Goal: Task Accomplishment & Management: Use online tool/utility

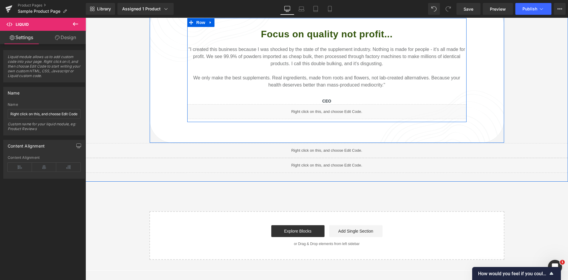
scroll to position [711, 0]
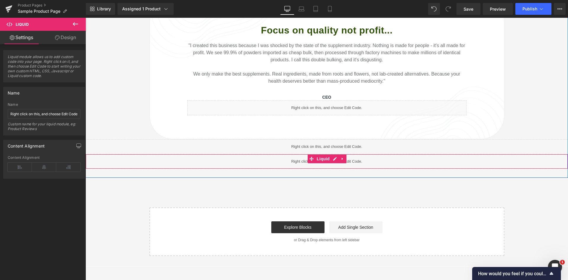
click at [253, 155] on div "Liquid" at bounding box center [327, 161] width 483 height 15
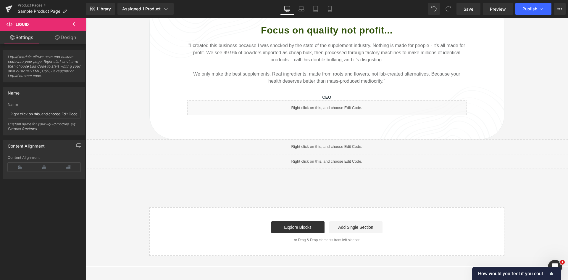
click at [78, 27] on icon at bounding box center [75, 23] width 7 height 7
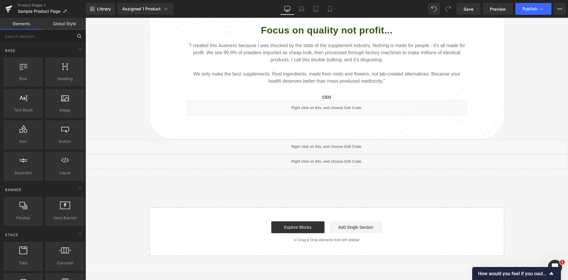
click at [44, 35] on input "text" at bounding box center [36, 36] width 73 height 13
type input "li"
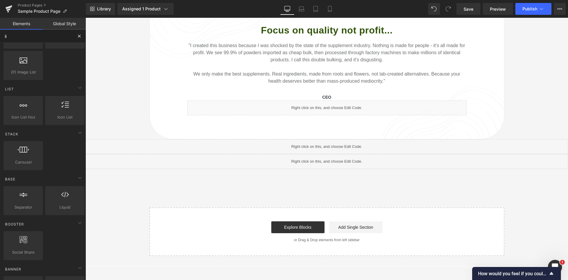
scroll to position [89, 0]
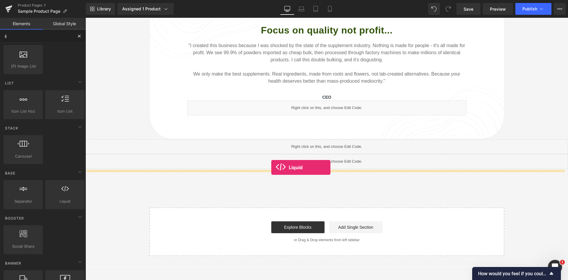
drag, startPoint x: 155, startPoint y: 219, endPoint x: 271, endPoint y: 167, distance: 127.2
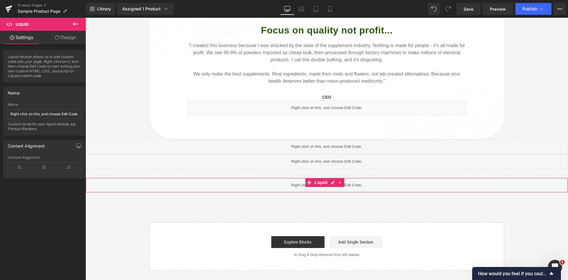
click at [262, 178] on div "Liquid" at bounding box center [327, 185] width 483 height 15
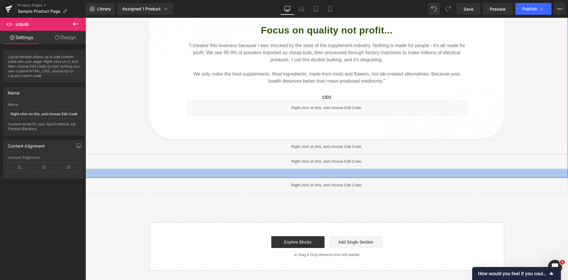
click at [158, 169] on div at bounding box center [327, 173] width 483 height 9
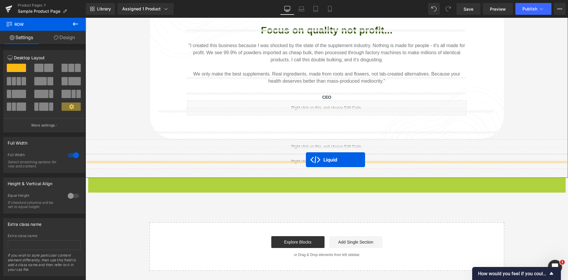
drag, startPoint x: 308, startPoint y: 173, endPoint x: 306, endPoint y: 160, distance: 14.1
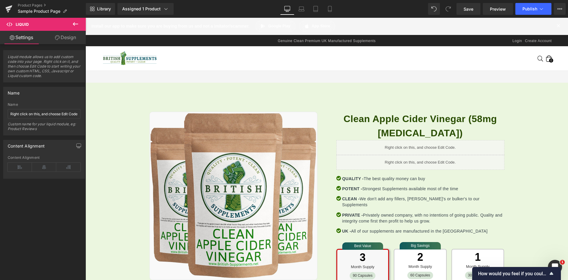
scroll to position [0, 0]
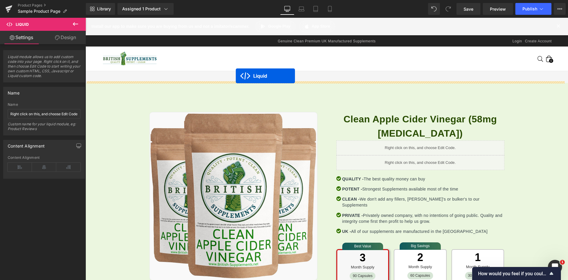
drag, startPoint x: 310, startPoint y: 165, endPoint x: 236, endPoint y: 76, distance: 116.3
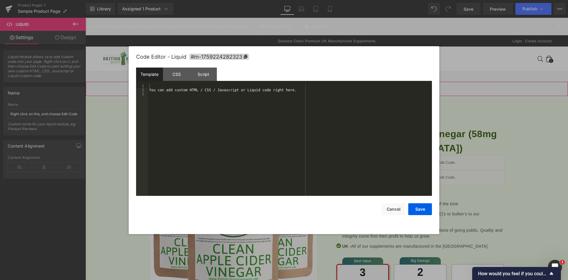
click at [331, 83] on link at bounding box center [333, 86] width 8 height 9
click at [184, 77] on div "CSS" at bounding box center [176, 74] width 27 height 13
click at [221, 108] on div "#m-1759224282323 { }" at bounding box center [290, 144] width 284 height 120
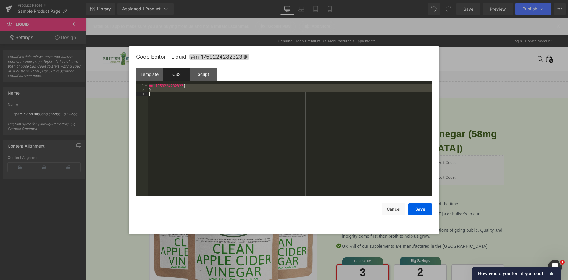
scroll to position [734, 0]
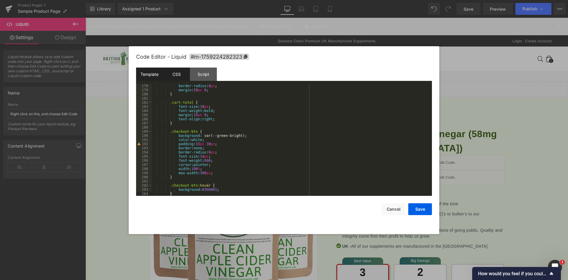
click at [160, 78] on div "Template" at bounding box center [149, 74] width 27 height 13
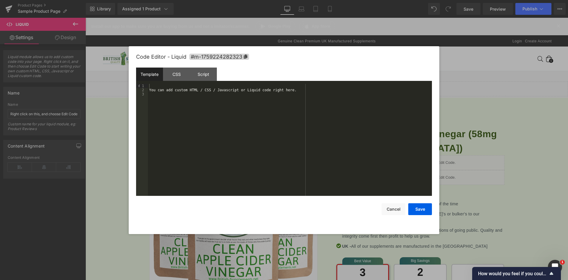
click at [195, 94] on div "You can add custom HTML / CSS / Javascript or Liquid code right here." at bounding box center [290, 144] width 284 height 120
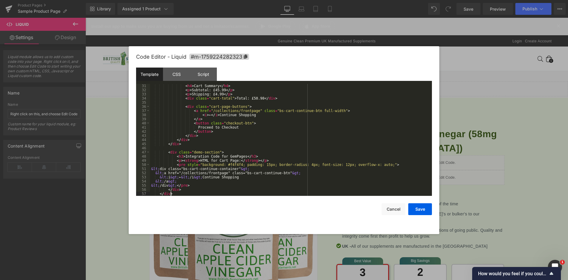
scroll to position [124, 0]
click at [207, 78] on div "Script" at bounding box center [203, 74] width 27 height 13
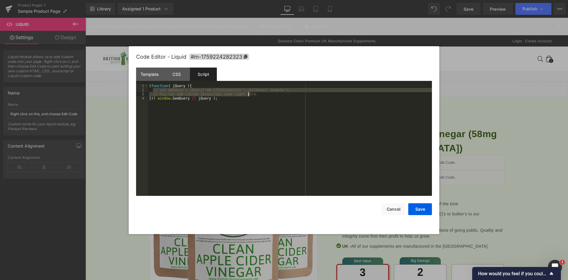
drag, startPoint x: 153, startPoint y: 91, endPoint x: 255, endPoint y: 94, distance: 102.8
click at [255, 94] on div "( function ( jQuery ) { // var $module = jQuery('#m-1759224282323').children('.…" at bounding box center [290, 144] width 284 height 120
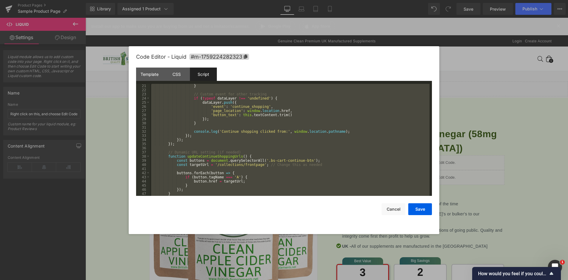
click at [198, 75] on div "Script" at bounding box center [203, 74] width 27 height 13
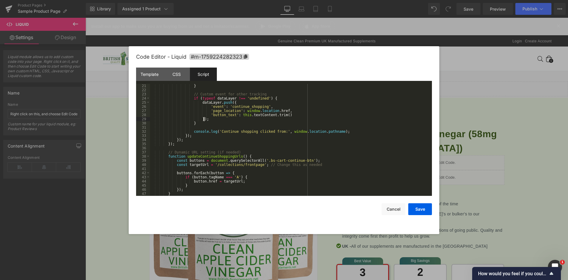
click at [252, 118] on div "} // Custom event for other tracking if ( typeof dataLayer !== 'undefined' ) { …" at bounding box center [290, 144] width 280 height 120
click at [263, 115] on div "} // Custom event for other tracking if ( typeof dataLayer !== 'undefined' ) { …" at bounding box center [290, 144] width 280 height 120
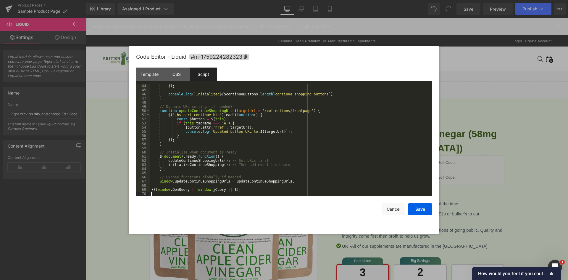
scroll to position [178, 0]
click at [175, 77] on div "CSS" at bounding box center [176, 74] width 27 height 13
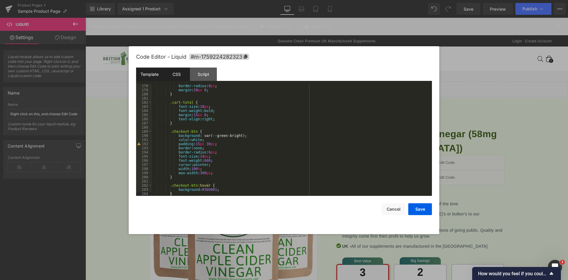
click at [153, 79] on div "Template" at bounding box center [149, 74] width 27 height 13
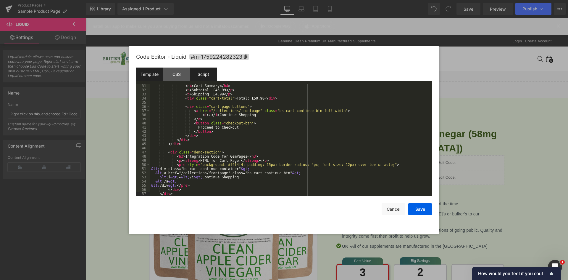
click at [208, 70] on div "Script" at bounding box center [203, 74] width 27 height 13
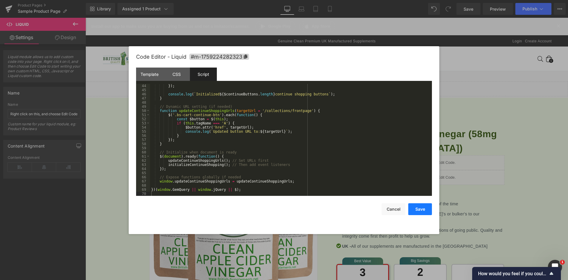
click at [422, 210] on button "Save" at bounding box center [421, 209] width 24 height 12
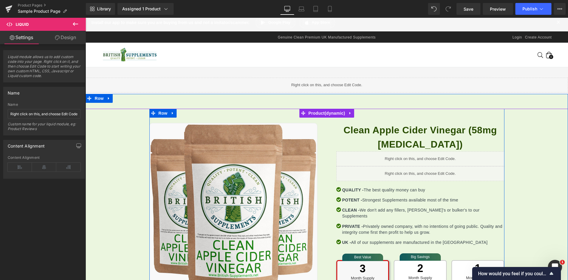
scroll to position [0, 0]
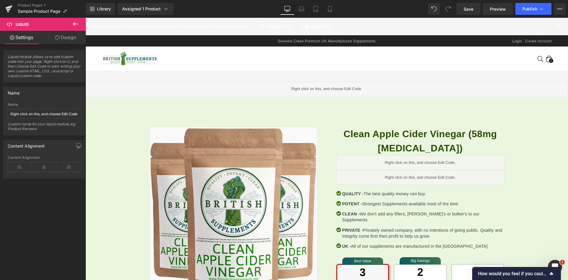
click at [333, 86] on icon at bounding box center [331, 86] width 3 height 4
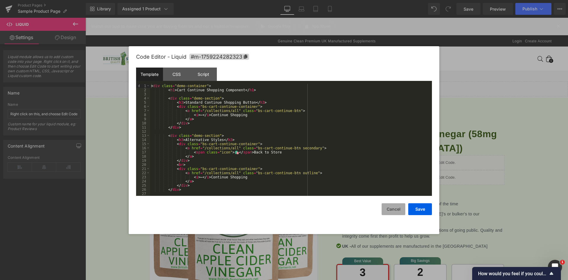
click at [394, 206] on button "Cancel" at bounding box center [394, 209] width 24 height 12
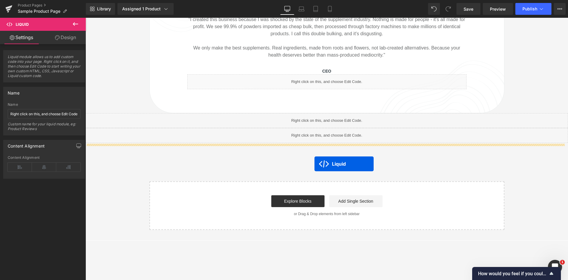
scroll to position [815, 0]
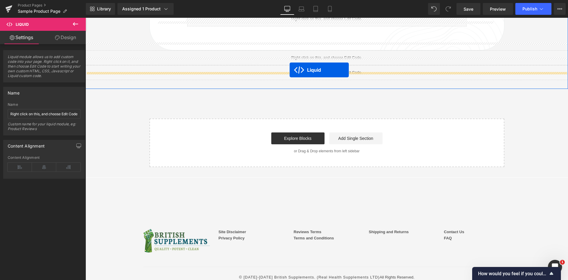
drag, startPoint x: 310, startPoint y: 85, endPoint x: 290, endPoint y: 70, distance: 25.2
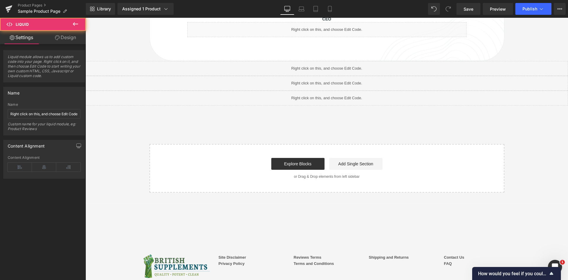
scroll to position [741, 0]
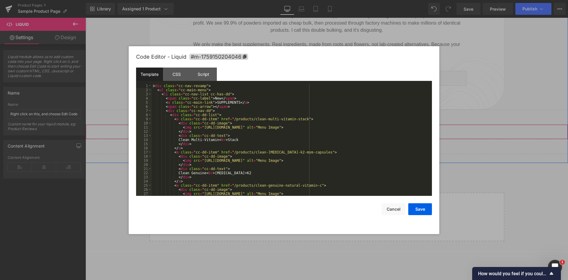
click at [335, 125] on ul "Liquid" at bounding box center [327, 129] width 39 height 9
click at [396, 209] on button "Cancel" at bounding box center [394, 209] width 24 height 12
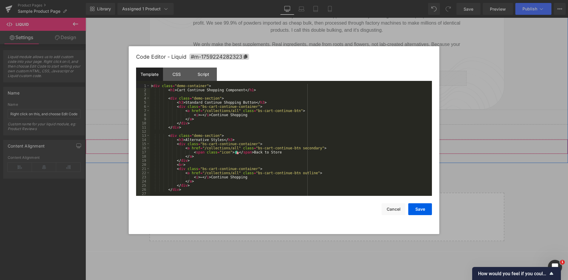
click at [334, 139] on link at bounding box center [335, 143] width 8 height 9
click at [393, 205] on button "Cancel" at bounding box center [394, 209] width 24 height 12
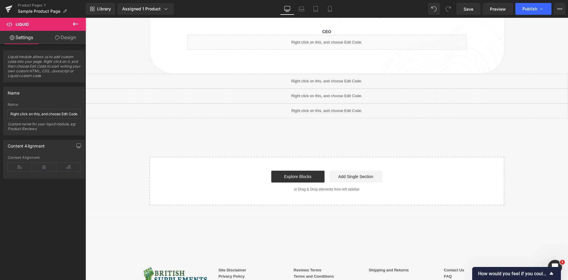
scroll to position [696, 0]
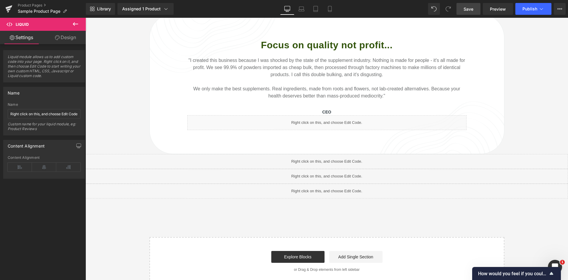
click at [472, 12] on span "Save" at bounding box center [469, 9] width 10 height 6
click at [497, 6] on span "Preview" at bounding box center [498, 9] width 16 height 6
click at [79, 24] on button at bounding box center [75, 24] width 21 height 13
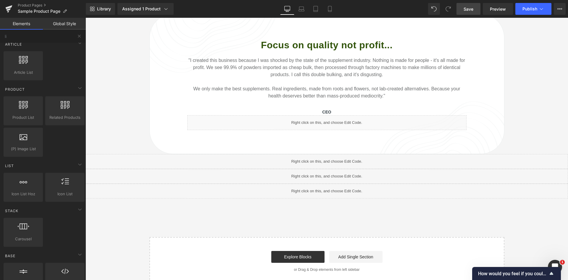
scroll to position [0, 0]
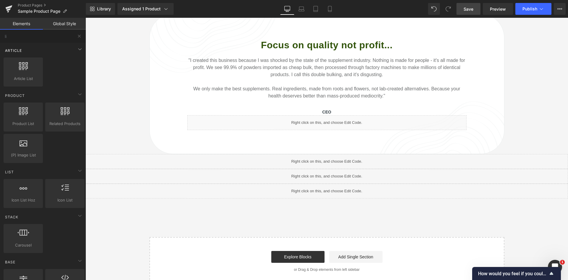
click at [21, 52] on span "Article" at bounding box center [13, 51] width 18 height 6
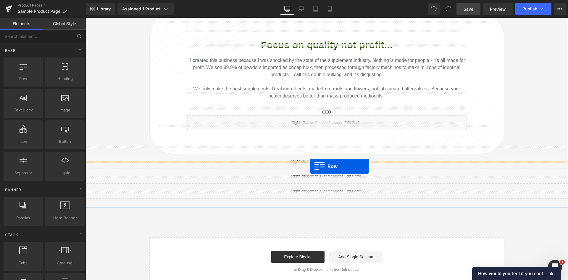
drag, startPoint x: 107, startPoint y: 89, endPoint x: 310, endPoint y: 165, distance: 217.5
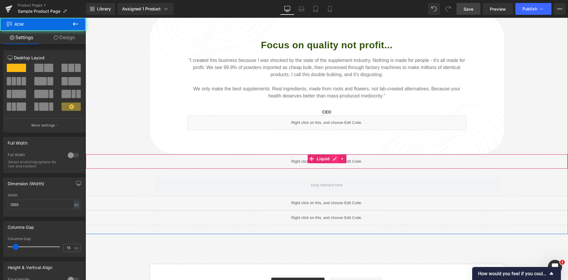
click at [333, 154] on link at bounding box center [335, 158] width 8 height 9
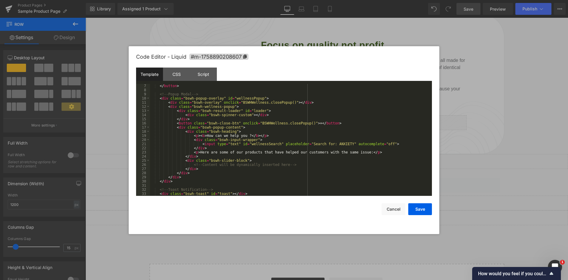
scroll to position [25, 0]
click at [395, 213] on button "Cancel" at bounding box center [394, 209] width 24 height 12
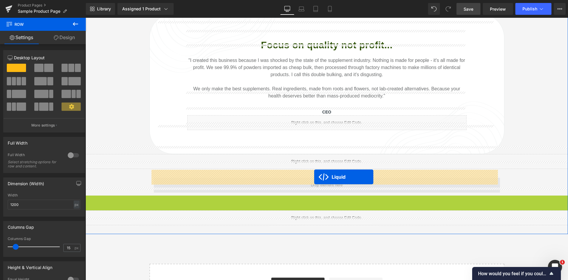
drag, startPoint x: 308, startPoint y: 191, endPoint x: 314, endPoint y: 177, distance: 16.0
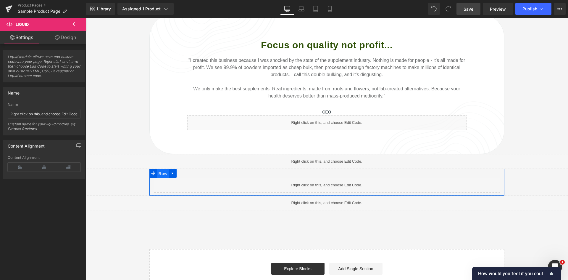
click at [161, 169] on span "Row" at bounding box center [163, 173] width 12 height 9
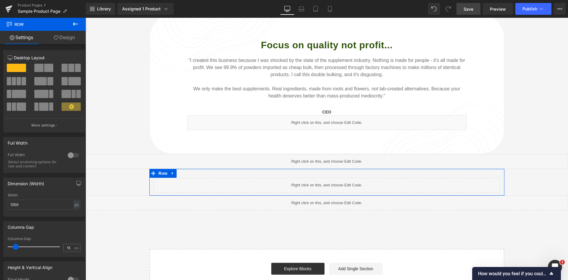
click at [73, 156] on div at bounding box center [73, 154] width 14 height 9
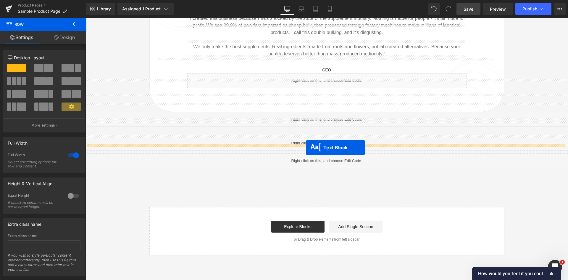
scroll to position [753, 0]
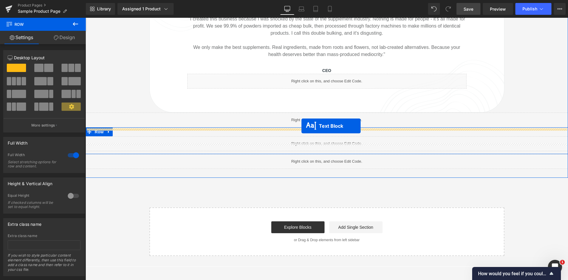
drag, startPoint x: 403, startPoint y: 85, endPoint x: 302, endPoint y: 126, distance: 109.0
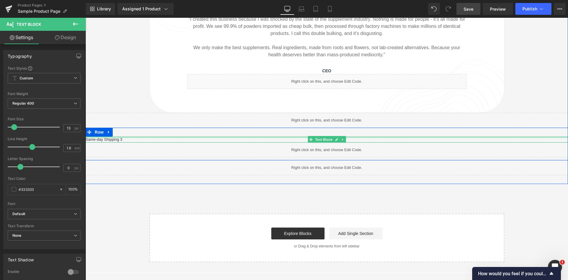
scroll to position [738, 0]
click at [124, 141] on div at bounding box center [327, 141] width 483 height 1
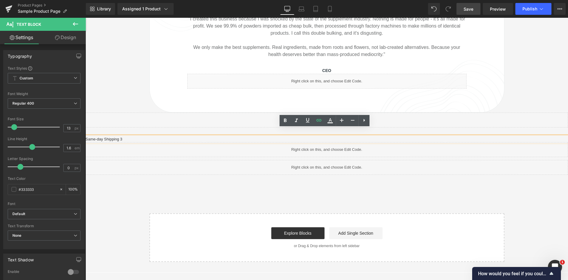
click at [127, 136] on p "Same-day Shipping 3" at bounding box center [327, 139] width 483 height 6
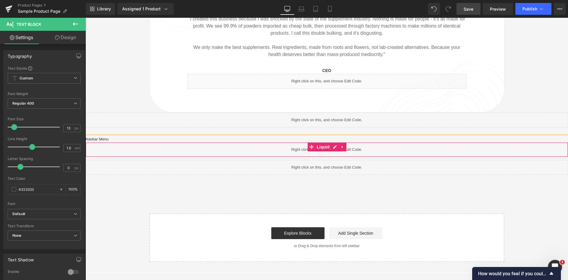
click at [232, 142] on div "Liquid" at bounding box center [327, 149] width 483 height 15
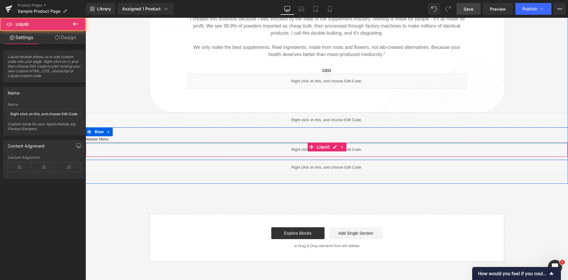
click at [180, 142] on div at bounding box center [327, 142] width 482 height 1
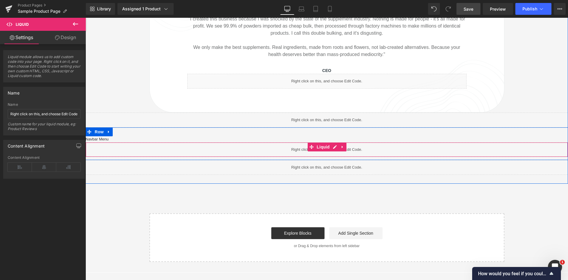
click at [183, 136] on p "Navbar Menu" at bounding box center [327, 139] width 483 height 6
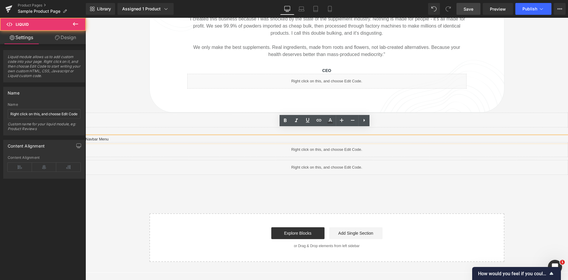
click at [234, 142] on div "Liquid" at bounding box center [327, 149] width 483 height 15
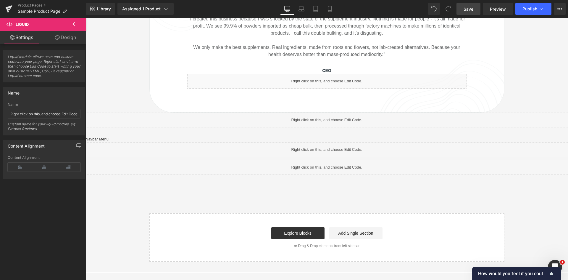
click at [471, 11] on span "Save" at bounding box center [469, 9] width 10 height 6
drag, startPoint x: 492, startPoint y: 10, endPoint x: 471, endPoint y: 15, distance: 21.3
click at [492, 10] on span "Preview" at bounding box center [498, 9] width 16 height 6
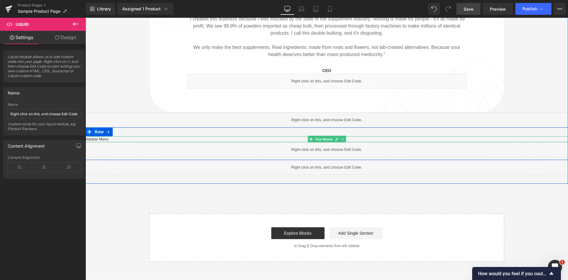
click at [128, 136] on p "Navbar Menu" at bounding box center [327, 139] width 483 height 6
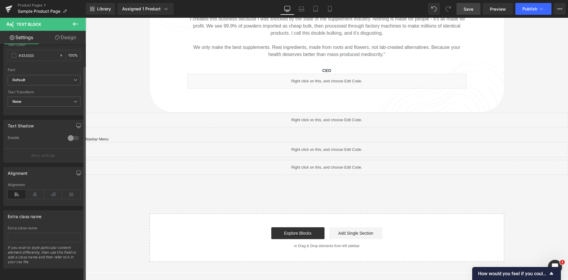
scroll to position [139, 0]
click at [34, 192] on icon at bounding box center [35, 193] width 18 height 9
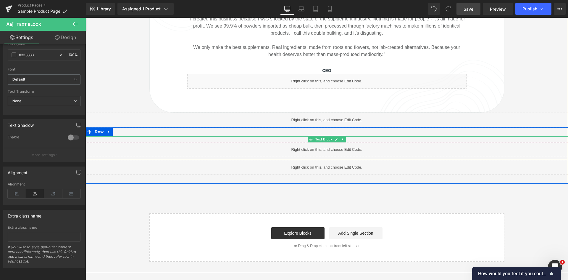
click at [305, 136] on p "Navbar Menu" at bounding box center [327, 139] width 483 height 6
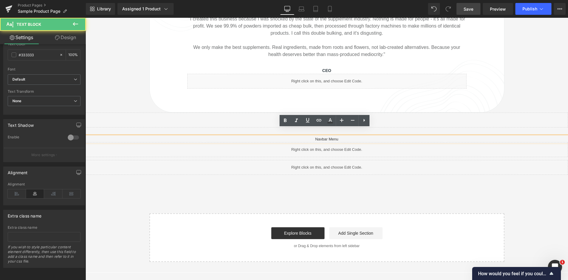
click at [323, 136] on p "Navbar Menu" at bounding box center [327, 139] width 483 height 6
drag, startPoint x: 340, startPoint y: 130, endPoint x: 308, endPoint y: 130, distance: 32.0
click at [308, 136] on p "Navbar Menu" at bounding box center [327, 139] width 483 height 6
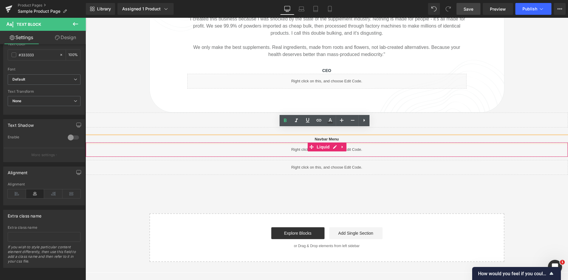
click at [383, 142] on div "Liquid" at bounding box center [327, 149] width 483 height 15
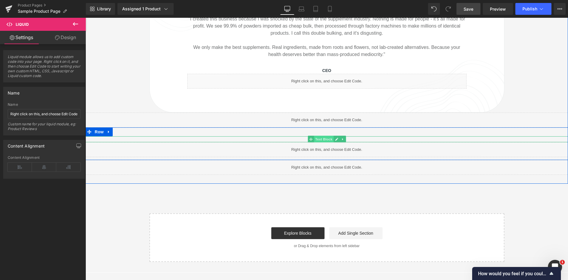
click at [325, 136] on span "Text Block" at bounding box center [324, 139] width 20 height 7
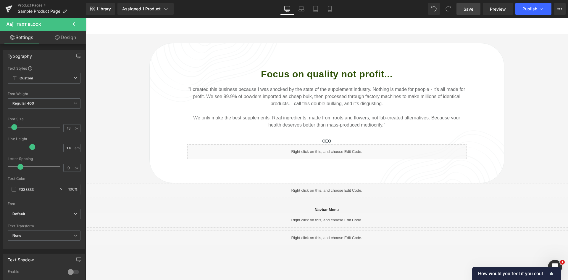
scroll to position [708, 0]
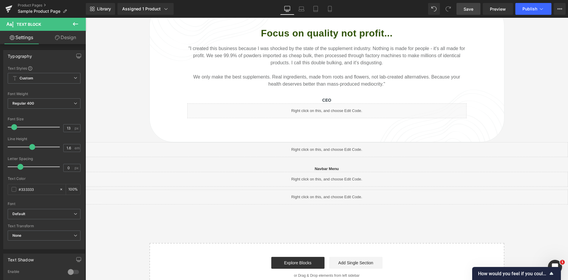
click at [463, 11] on link "Save" at bounding box center [469, 9] width 24 height 12
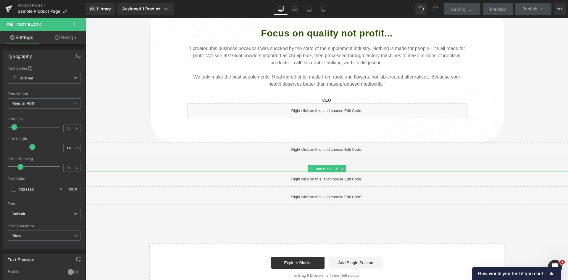
drag, startPoint x: 402, startPoint y: 239, endPoint x: 316, endPoint y: 221, distance: 87.1
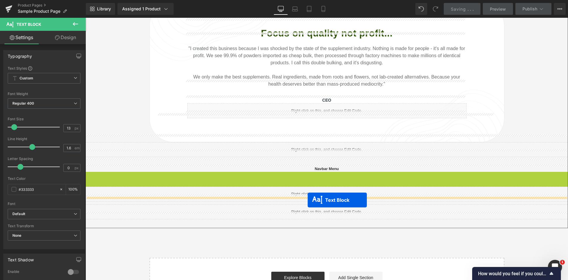
drag, startPoint x: 309, startPoint y: 166, endPoint x: 308, endPoint y: 200, distance: 33.8
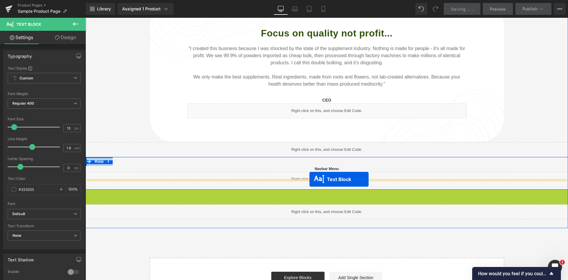
drag, startPoint x: 308, startPoint y: 184, endPoint x: 310, endPoint y: 179, distance: 5.7
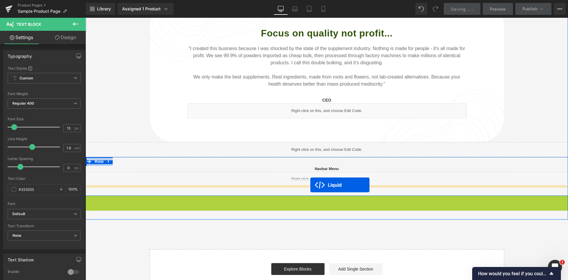
drag, startPoint x: 308, startPoint y: 194, endPoint x: 311, endPoint y: 185, distance: 9.9
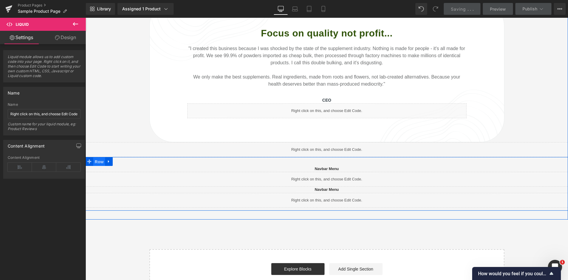
click at [98, 157] on span "Row" at bounding box center [99, 161] width 12 height 9
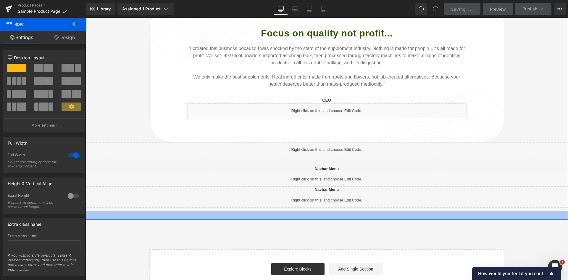
click at [324, 211] on div at bounding box center [327, 214] width 483 height 9
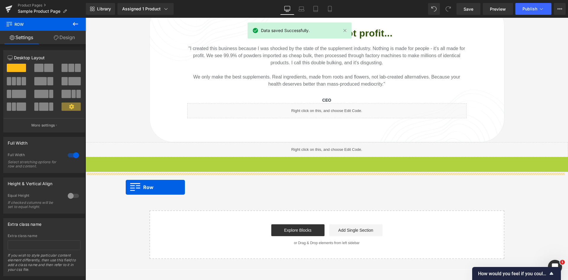
drag, startPoint x: 97, startPoint y: 153, endPoint x: 126, endPoint y: 187, distance: 45.0
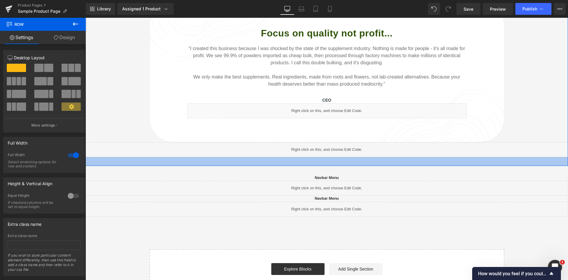
click at [314, 157] on div at bounding box center [327, 161] width 483 height 9
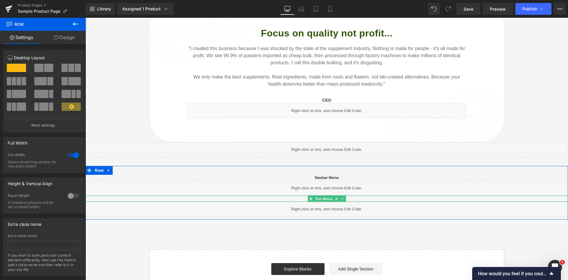
click at [351, 195] on p "Navbar Menu" at bounding box center [327, 198] width 483 height 6
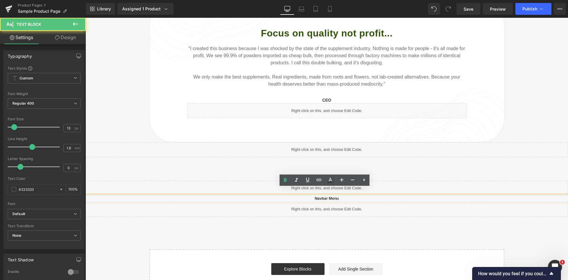
click at [344, 195] on p "Navbar Menu" at bounding box center [327, 198] width 483 height 6
drag, startPoint x: 349, startPoint y: 190, endPoint x: 314, endPoint y: 189, distance: 35.8
click at [314, 195] on p "Navbar Menu" at bounding box center [327, 198] width 483 height 6
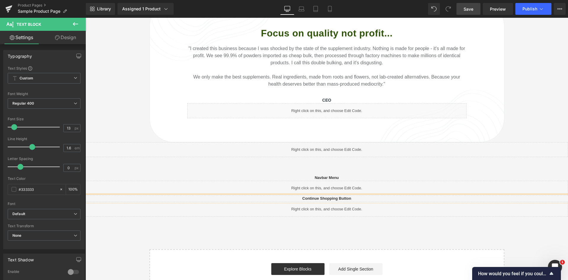
click at [468, 8] on span "Save" at bounding box center [469, 9] width 10 height 6
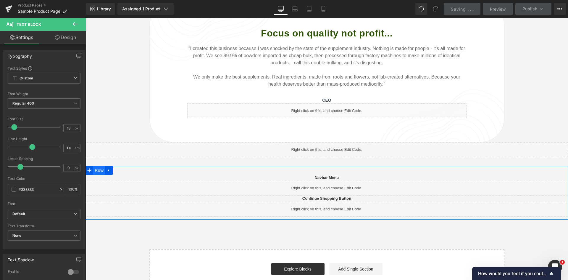
click at [97, 166] on span "Row" at bounding box center [99, 170] width 12 height 9
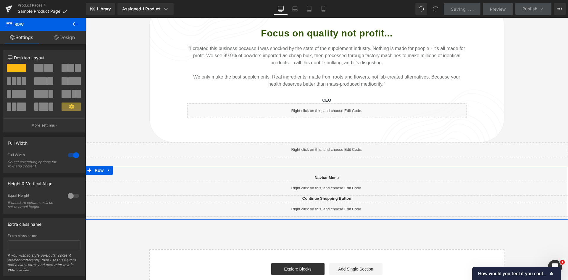
click at [72, 36] on link "Design" at bounding box center [64, 37] width 43 height 13
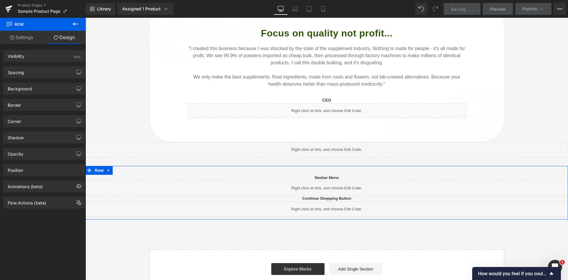
type input "0"
type input "30"
type input "0"
type input "10"
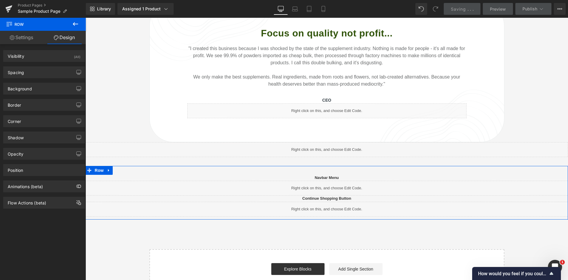
type input "0"
click at [44, 68] on div "Spacing" at bounding box center [44, 72] width 81 height 11
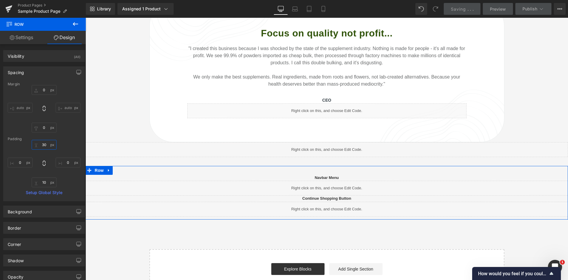
click at [43, 143] on input "30" at bounding box center [44, 145] width 25 height 10
type input "10"
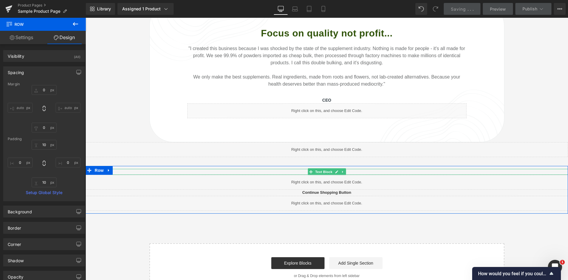
click at [401, 169] on p "Navbar Menu" at bounding box center [327, 172] width 483 height 6
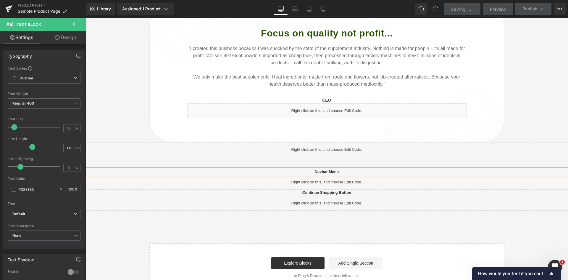
click at [217, 6] on div "Library Assigned 1 Product Product Preview Clean Apple Cider Vinegar (58mg [MED…" at bounding box center [327, 9] width 483 height 12
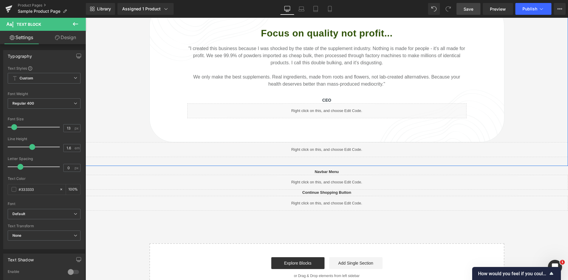
click at [334, 143] on link at bounding box center [334, 146] width 6 height 7
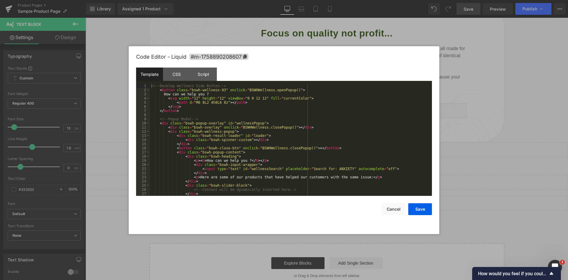
click at [263, 115] on div "<!-- Desktop Wellness Side Button --> < button class = "bswh-wellness-93" oncli…" at bounding box center [290, 144] width 280 height 120
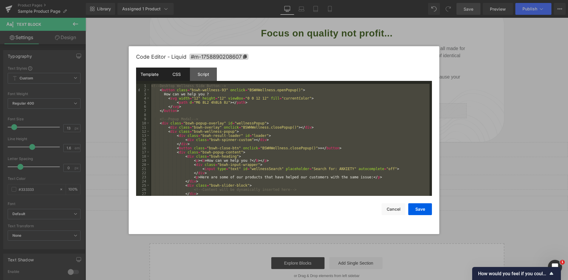
click at [175, 72] on div "CSS" at bounding box center [176, 74] width 27 height 13
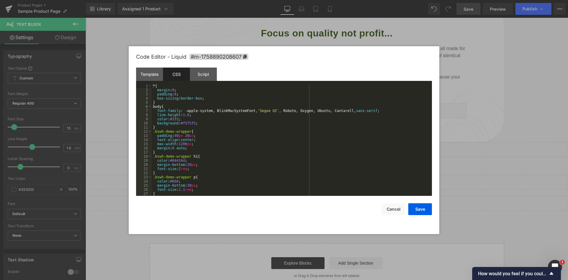
click at [216, 94] on div "* { margin : 0 ; padding : 0 ; box-sizing : border-box ; } body { font-family :…" at bounding box center [291, 144] width 278 height 120
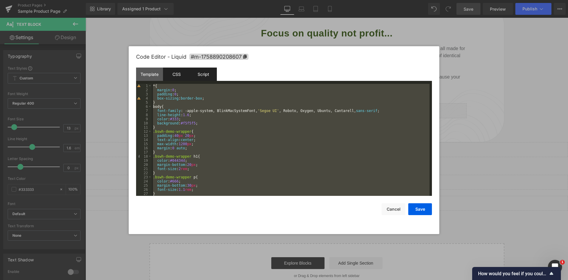
click at [200, 71] on div "Script" at bounding box center [203, 74] width 27 height 13
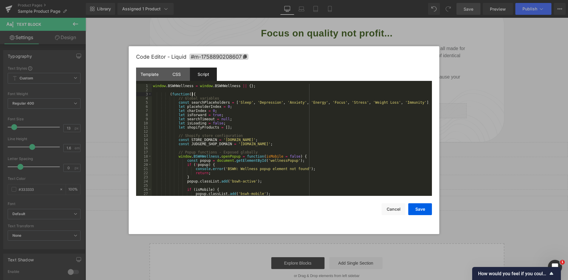
click at [192, 96] on div "window . BSWHWellness = window . BSWHWellness || { } ; ( function ( ) { // Glob…" at bounding box center [291, 144] width 278 height 120
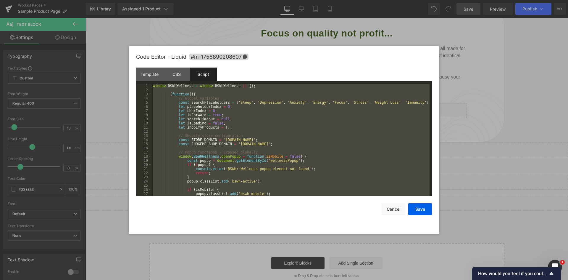
drag, startPoint x: 197, startPoint y: 27, endPoint x: 112, endPoint y: 9, distance: 87.4
click at [197, 27] on div at bounding box center [284, 140] width 568 height 280
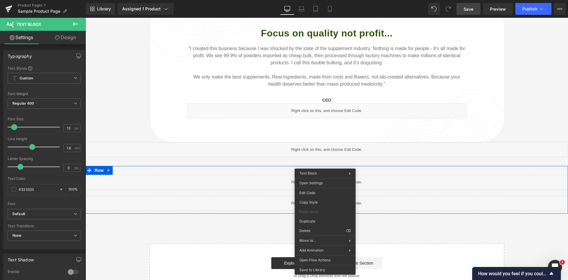
click at [397, 169] on p "Navbar Menu" at bounding box center [327, 172] width 483 height 6
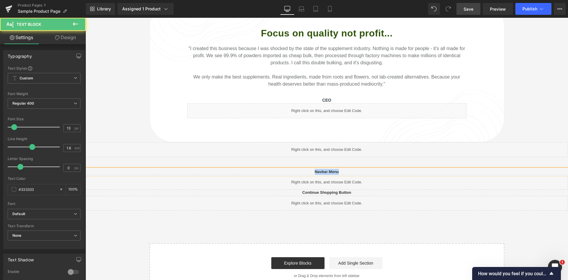
copy strong "Navbar Menu"
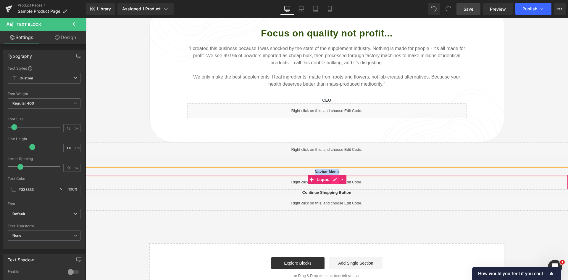
click at [333, 177] on icon at bounding box center [335, 179] width 4 height 4
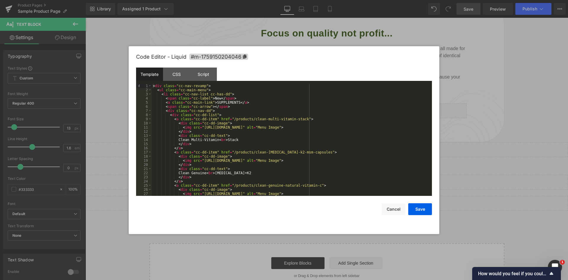
click at [206, 118] on div "< div class = "cc-nav-revamp" > < ul class = "cc-main-menu" > < li class = "cc-…" at bounding box center [291, 144] width 278 height 120
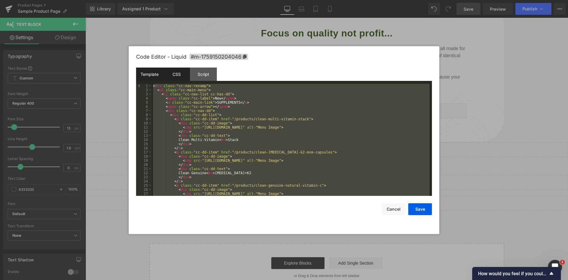
click at [184, 73] on div "CSS" at bounding box center [176, 74] width 27 height 13
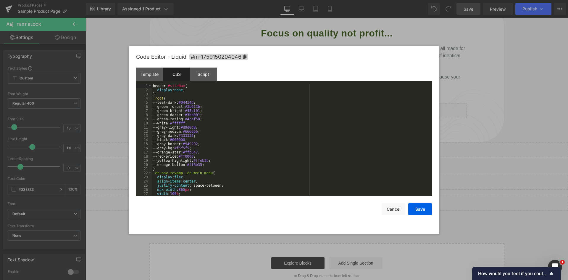
click at [227, 105] on div "header #siteNav { display : none ; } :root { --teal-dark: #04434d ; --green-for…" at bounding box center [291, 144] width 278 height 120
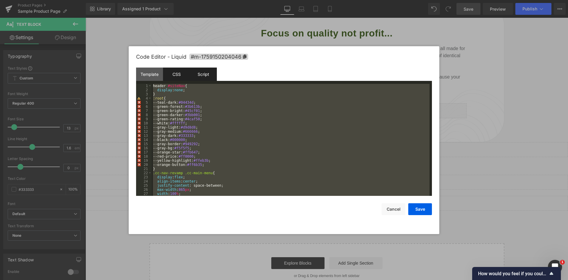
click at [208, 73] on div "Script" at bounding box center [203, 74] width 27 height 13
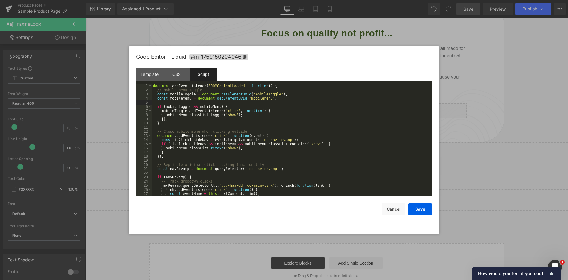
click at [200, 101] on div "document . addEventListener ( 'DOMContentLoaded' , function ( ) { // Mobile men…" at bounding box center [291, 144] width 278 height 120
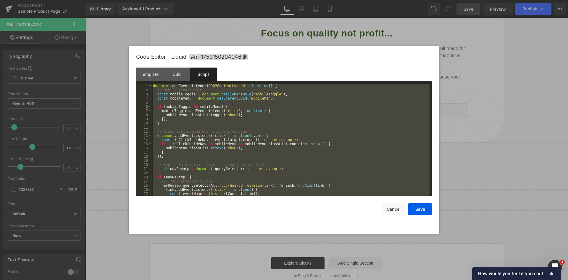
drag, startPoint x: 187, startPoint y: 113, endPoint x: 206, endPoint y: 97, distance: 24.6
click at [187, 113] on div "document . addEventListener ( 'DOMContentLoaded' , function ( ) { // Mobile men…" at bounding box center [291, 140] width 278 height 112
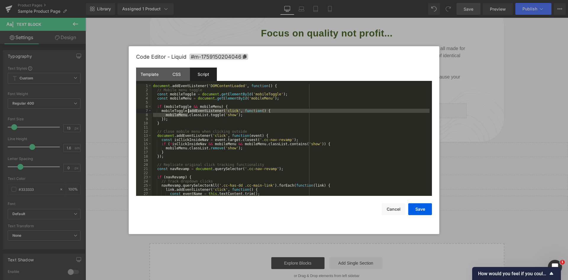
click at [209, 97] on div "document . addEventListener ( 'DOMContentLoaded' , function ( ) { // Mobile men…" at bounding box center [291, 144] width 278 height 120
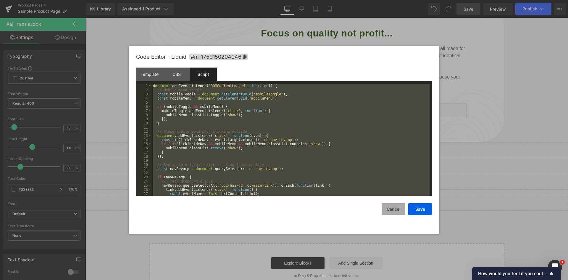
click at [391, 206] on button "Cancel" at bounding box center [394, 209] width 24 height 12
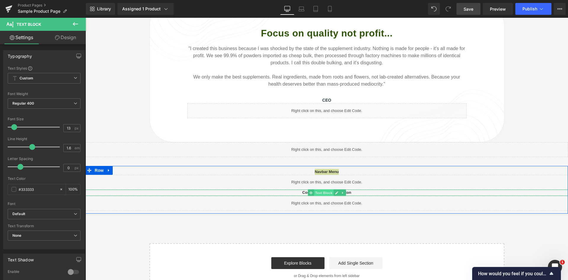
click at [325, 189] on span "Text Block" at bounding box center [324, 192] width 20 height 7
click at [359, 189] on div at bounding box center [327, 189] width 483 height 1
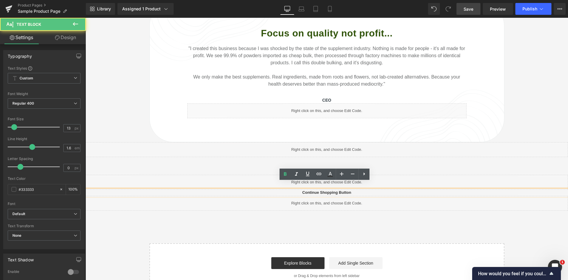
click at [359, 189] on p "Continue Shopping Button" at bounding box center [327, 192] width 483 height 6
copy strong "Continue Shopping Button"
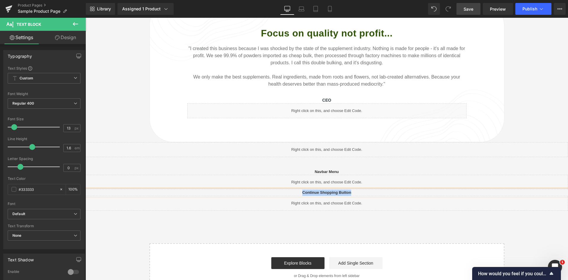
click at [332, 199] on icon at bounding box center [333, 201] width 3 height 4
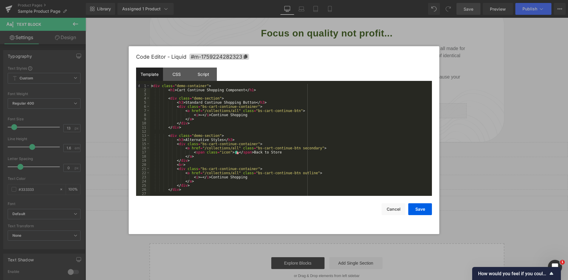
click at [150, 77] on div "Template" at bounding box center [149, 74] width 27 height 13
click at [194, 96] on div "< div class = "demo-container" > < h1 > Cart Continue Shopping Component </ h1 …" at bounding box center [290, 144] width 280 height 120
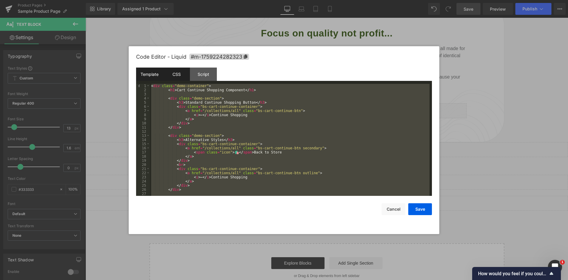
click at [178, 75] on div "CSS" at bounding box center [176, 74] width 27 height 13
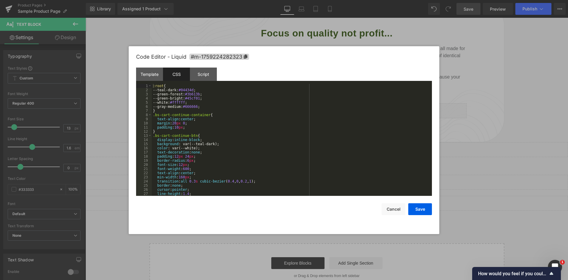
click at [211, 102] on div ":root { --teal-dark: #04434d ; --green-forest: #3b613b ; --green-bright: #45cf0…" at bounding box center [291, 144] width 278 height 120
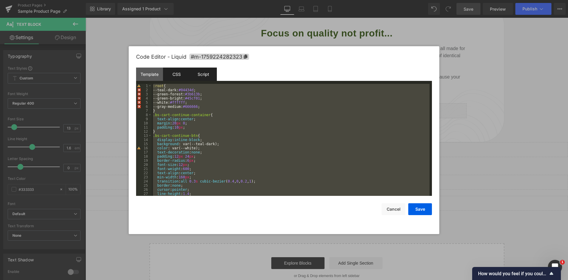
click at [210, 78] on div "Script" at bounding box center [203, 74] width 27 height 13
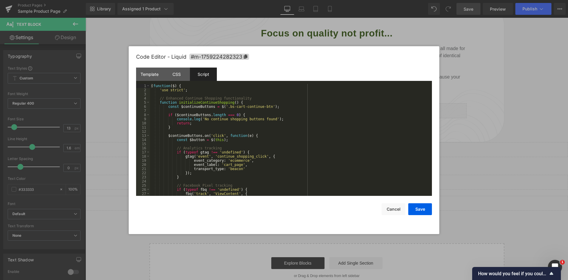
click at [218, 98] on div "( function ( $ ) { 'use strict' ; // Enhanced Continue Shopping functionality f…" at bounding box center [290, 144] width 280 height 120
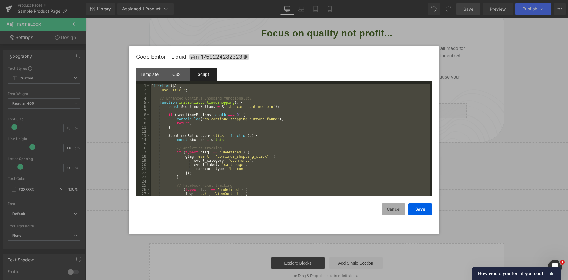
click at [395, 206] on button "Cancel" at bounding box center [394, 209] width 24 height 12
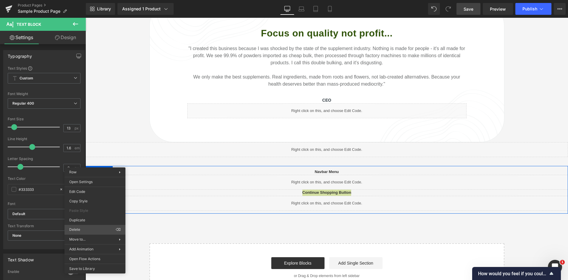
click at [83, 231] on div "Text Block You are previewing how the will restyle your page. You can not edit …" at bounding box center [284, 145] width 568 height 290
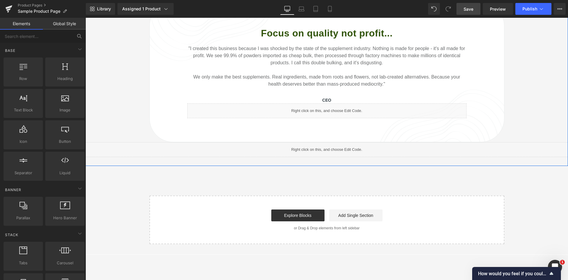
click at [331, 143] on link at bounding box center [334, 146] width 6 height 7
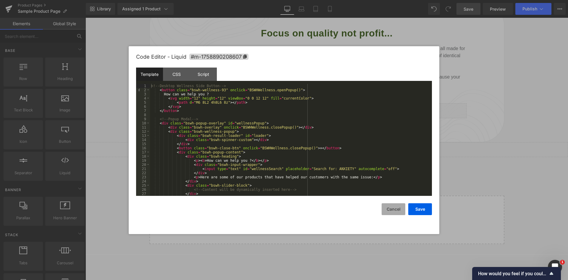
click at [396, 207] on button "Cancel" at bounding box center [394, 209] width 24 height 12
drag, startPoint x: 246, startPoint y: 122, endPoint x: 425, endPoint y: 61, distance: 188.8
click at [421, 55] on div "Code Editor - Liquid #m-1758890208607" at bounding box center [284, 56] width 296 height 21
click at [502, 117] on div at bounding box center [284, 140] width 568 height 280
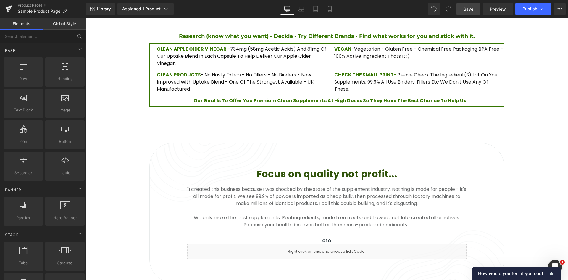
scroll to position [530, 0]
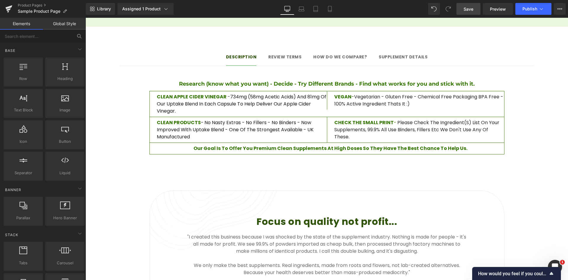
drag, startPoint x: 473, startPoint y: 10, endPoint x: 471, endPoint y: 17, distance: 7.8
click at [473, 10] on span "Save" at bounding box center [469, 9] width 10 height 6
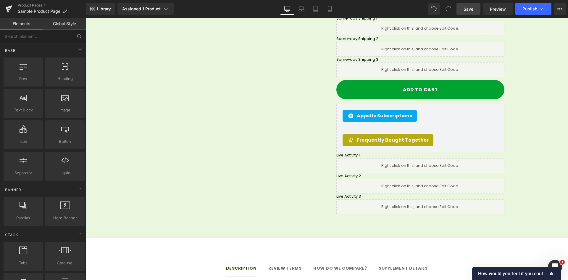
scroll to position [323, 0]
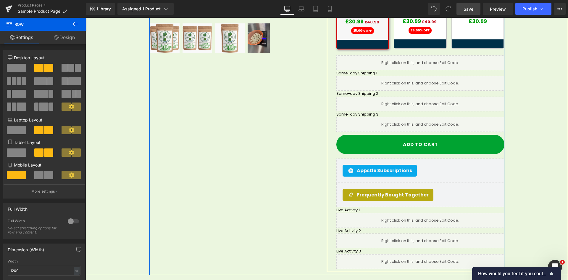
scroll to position [264, 0]
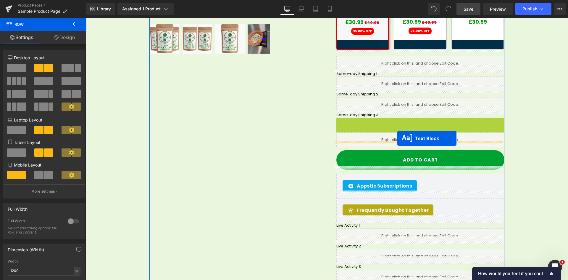
drag, startPoint x: 401, startPoint y: 115, endPoint x: 398, endPoint y: 138, distance: 23.7
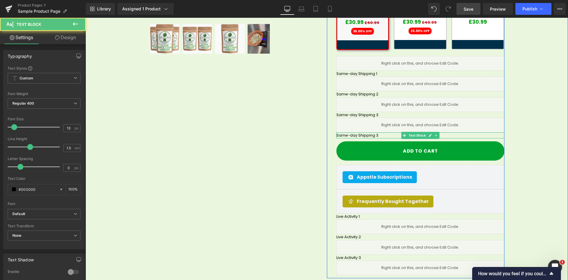
click at [366, 132] on p "Same-day Shipping 3" at bounding box center [421, 135] width 168 height 6
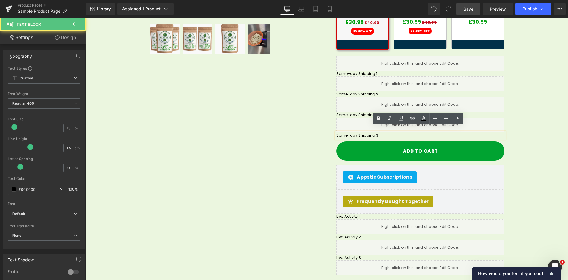
click at [373, 132] on p "Same-day Shipping 3" at bounding box center [421, 135] width 168 height 6
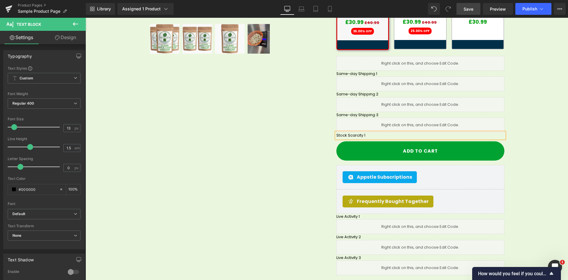
click at [552, 135] on div "Sale Off (P) Image Row 32px" at bounding box center [327, 57] width 483 height 447
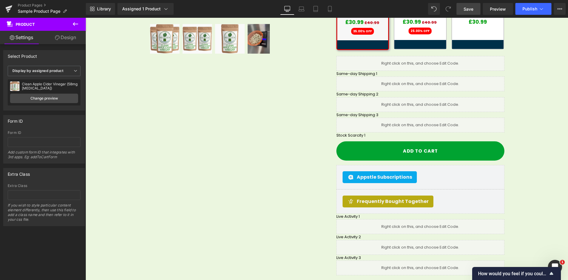
click at [79, 24] on icon at bounding box center [75, 23] width 7 height 7
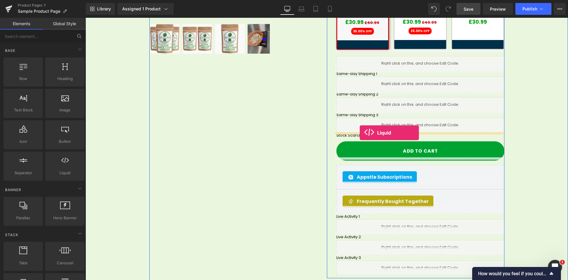
drag, startPoint x: 152, startPoint y: 183, endPoint x: 360, endPoint y: 133, distance: 214.1
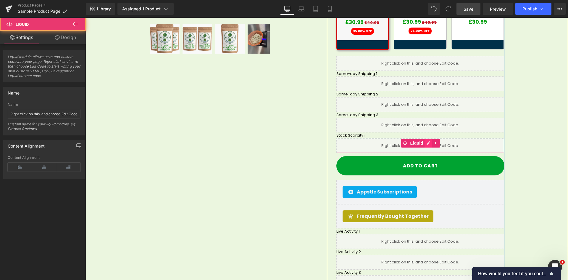
click at [429, 139] on ul "Liquid" at bounding box center [420, 143] width 39 height 9
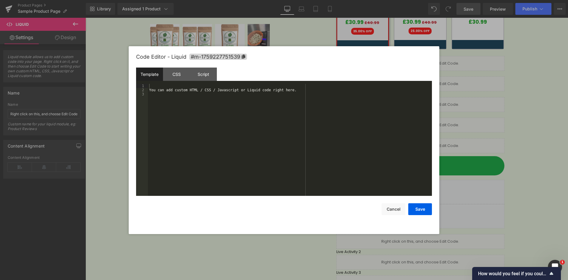
click at [195, 96] on div "You can add custom HTML / CSS / Javascript or Liquid code right here." at bounding box center [290, 144] width 284 height 120
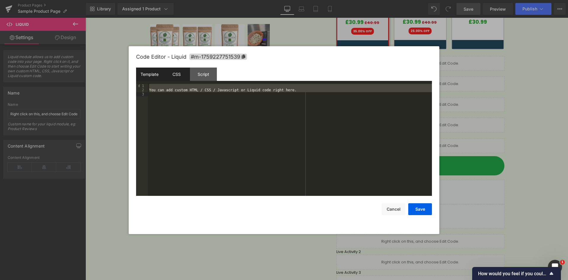
click at [176, 74] on div "CSS" at bounding box center [176, 74] width 27 height 13
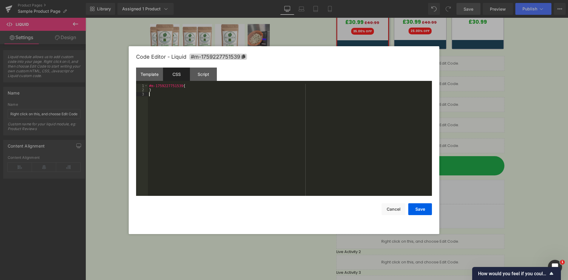
click at [202, 110] on div "#m-1759227751539 { }" at bounding box center [290, 144] width 284 height 120
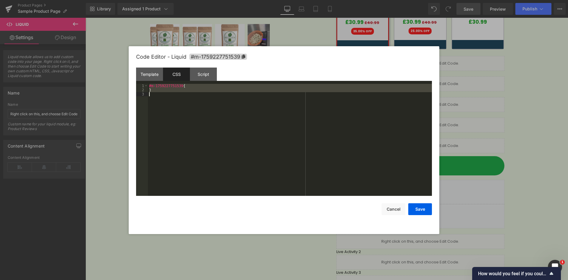
scroll to position [572, 0]
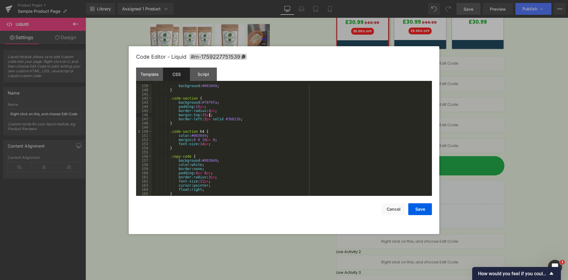
click at [352, 113] on div "background : #003049 ; } .code-section { background : #f8f9fa ; padding : 15 px…" at bounding box center [291, 144] width 278 height 120
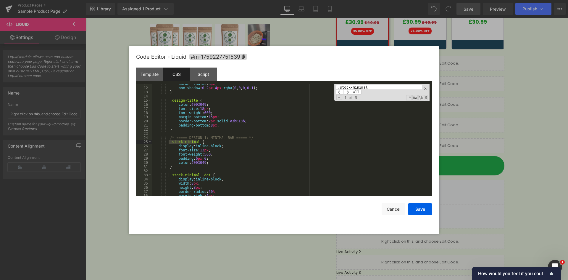
scroll to position [44, 0]
type input ".stock-minimal"
click at [211, 77] on div "Script" at bounding box center [203, 74] width 27 height 13
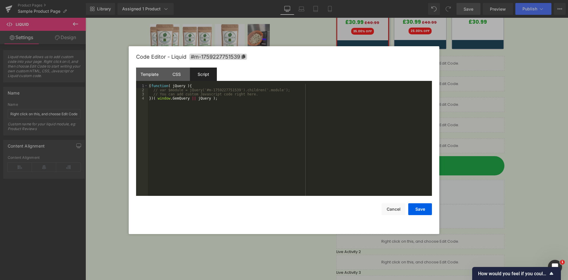
click at [212, 94] on div "( function ( jQuery ) { // var $module = jQuery('#m-1759227751539').children('.…" at bounding box center [290, 144] width 284 height 120
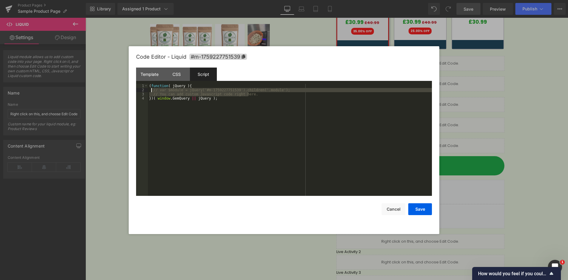
drag, startPoint x: 268, startPoint y: 94, endPoint x: 152, endPoint y: 90, distance: 116.4
click at [152, 90] on div "( function ( jQuery ) { // var $module = jQuery('#m-1759227751539').children('.…" at bounding box center [290, 144] width 284 height 120
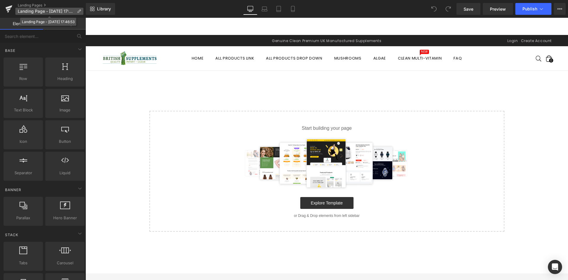
click at [81, 9] on icon at bounding box center [79, 11] width 4 height 4
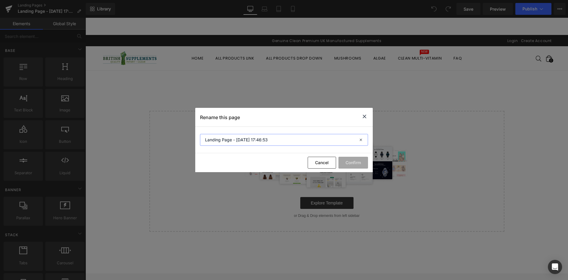
click at [244, 139] on input "Landing Page - [DATE] 17:46:53" at bounding box center [284, 140] width 168 height 12
drag, startPoint x: 259, startPoint y: 137, endPoint x: 197, endPoint y: 136, distance: 62.2
click at [196, 136] on section "Landing Page - [DATE] 17:46:53" at bounding box center [284, 140] width 178 height 26
click at [220, 142] on input "CRO COmponents" at bounding box center [284, 140] width 168 height 12
type input "CRO Components"
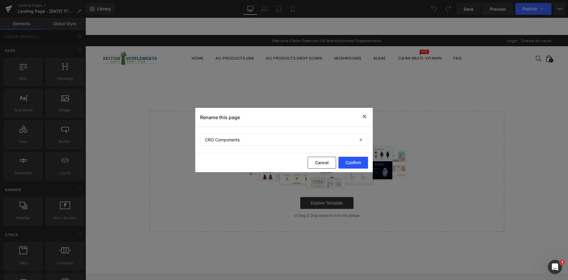
click at [359, 159] on button "Confirm" at bounding box center [354, 163] width 30 height 12
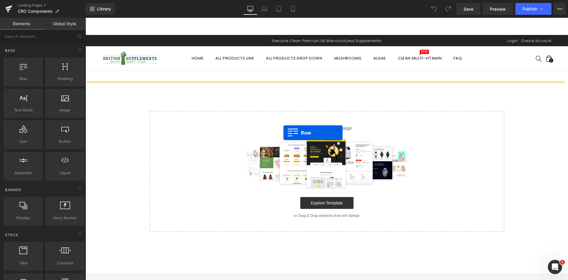
drag, startPoint x: 149, startPoint y: 105, endPoint x: 284, endPoint y: 133, distance: 137.4
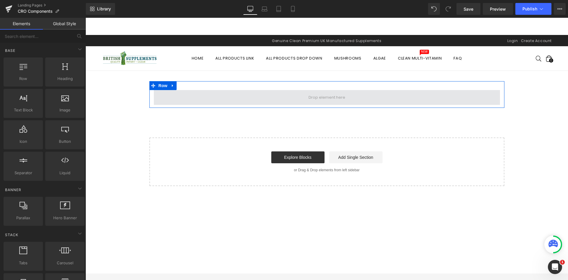
click at [330, 95] on span at bounding box center [327, 97] width 41 height 9
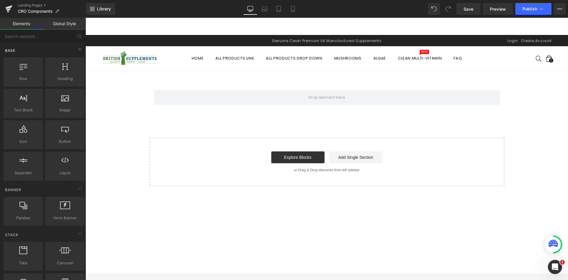
click at [45, 48] on div "Base" at bounding box center [43, 50] width 83 height 12
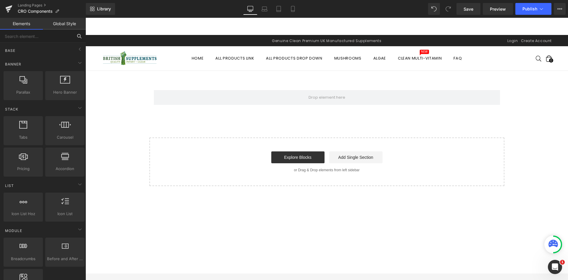
click at [51, 40] on input "text" at bounding box center [36, 36] width 73 height 13
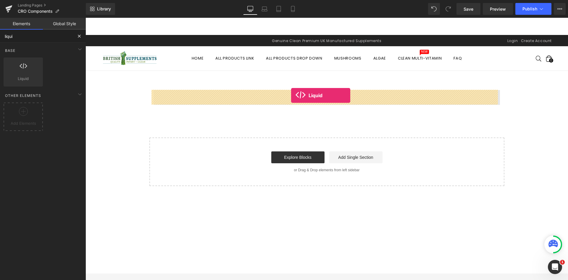
drag, startPoint x: 126, startPoint y: 89, endPoint x: 291, endPoint y: 95, distance: 165.9
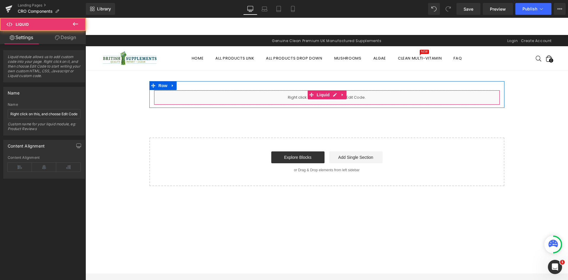
click at [200, 100] on div "Liquid" at bounding box center [327, 97] width 346 height 15
click at [331, 97] on link at bounding box center [335, 94] width 8 height 9
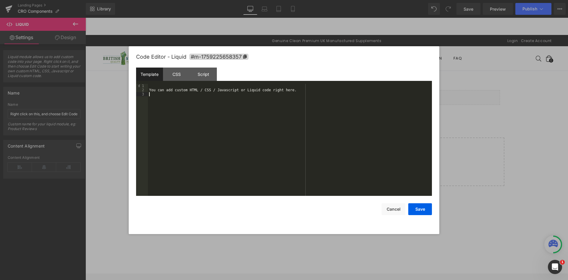
click at [192, 93] on div "You can add custom HTML / CSS / Javascript or Liquid code right here." at bounding box center [290, 144] width 284 height 120
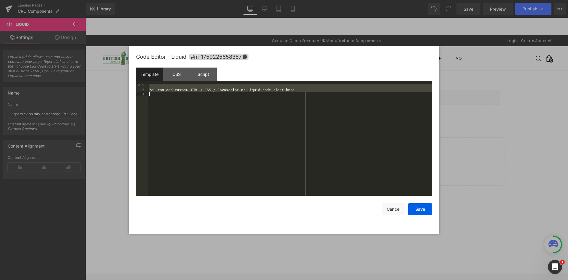
scroll to position [25, 0]
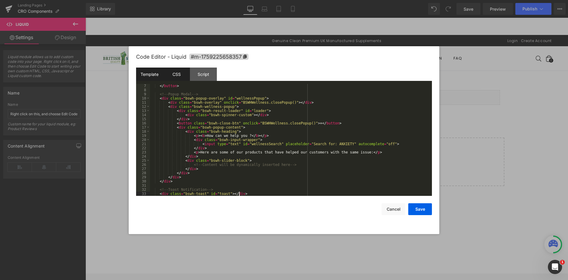
click at [180, 75] on div "CSS" at bounding box center [176, 74] width 27 height 13
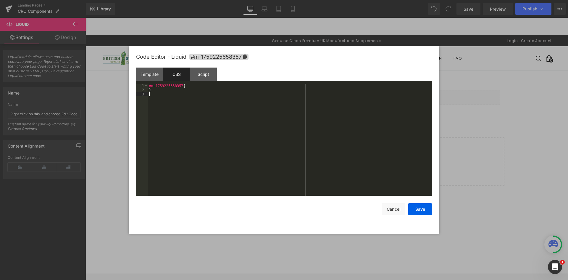
click at [223, 97] on div "#m-1759225658357 { }" at bounding box center [290, 144] width 284 height 120
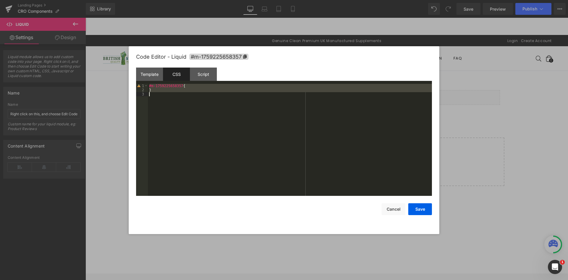
scroll to position [2756, 0]
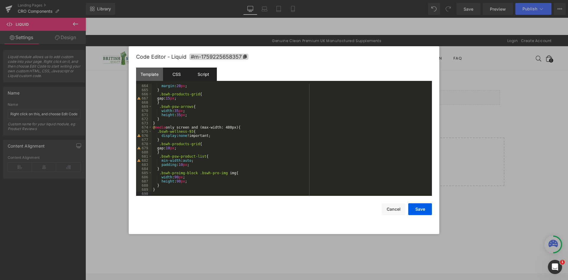
click at [206, 73] on div "Script" at bounding box center [203, 74] width 27 height 13
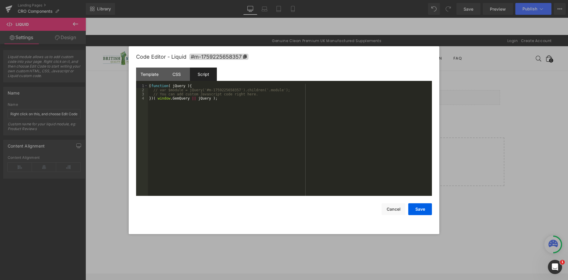
click at [229, 100] on div "( function ( jQuery ) { // var $module = jQuery('#m-1759225658357').children('.…" at bounding box center [290, 144] width 284 height 120
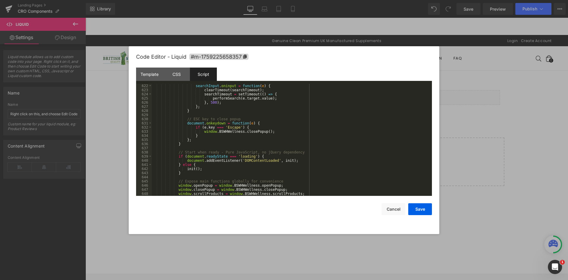
scroll to position [2624, 0]
drag, startPoint x: 420, startPoint y: 210, endPoint x: 429, endPoint y: 206, distance: 10.3
click at [419, 210] on button "Save" at bounding box center [421, 209] width 24 height 12
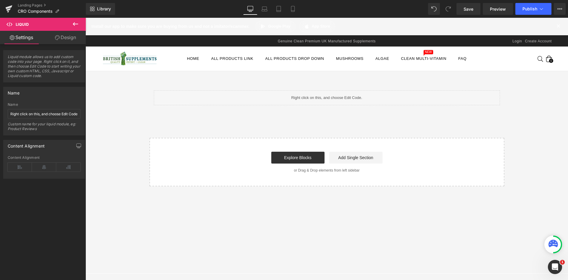
click at [77, 26] on icon at bounding box center [75, 23] width 7 height 7
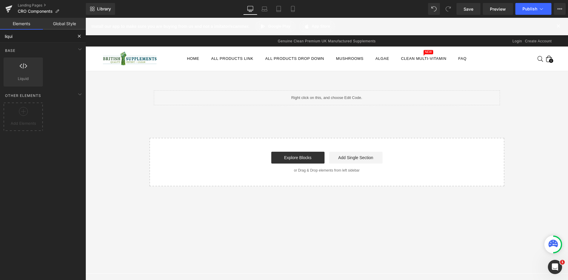
click at [37, 38] on input "liqui" at bounding box center [36, 36] width 73 height 13
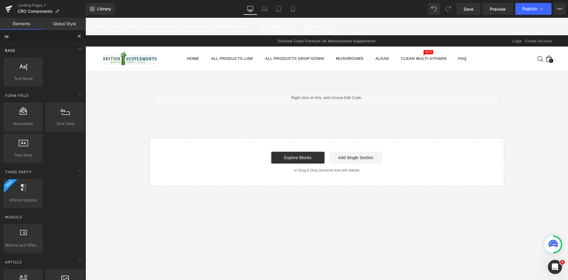
type input "tex"
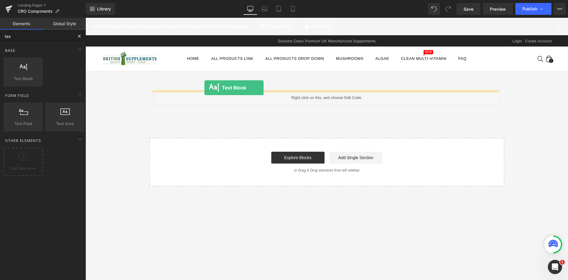
drag, startPoint x: 160, startPoint y: 97, endPoint x: 205, endPoint y: 88, distance: 46.0
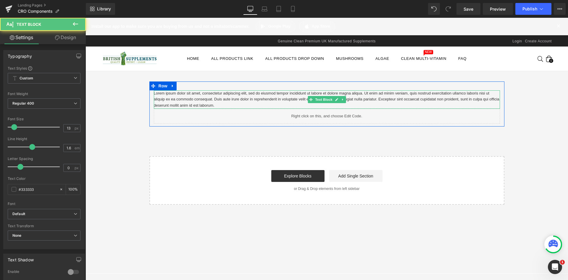
click at [194, 96] on p "Lorem ipsum dolor sit amet, consectetur adipiscing elit, sed do eiusmod tempor …" at bounding box center [327, 99] width 346 height 18
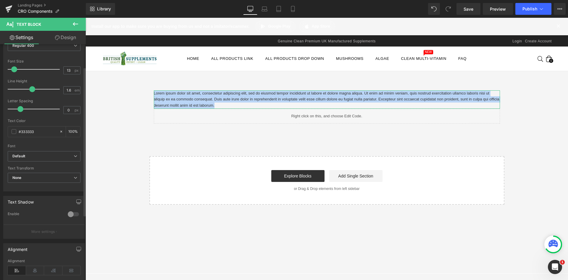
scroll to position [89, 0]
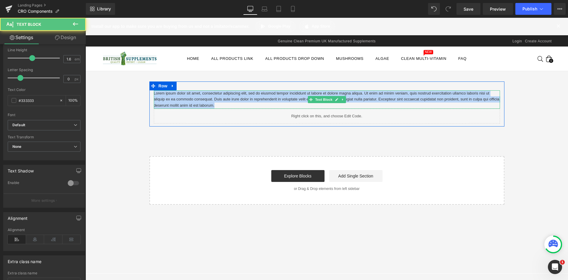
click at [187, 98] on p "Lorem ipsum dolor sit amet, consectetur adipiscing elit, sed do eiusmod tempor …" at bounding box center [327, 99] width 346 height 18
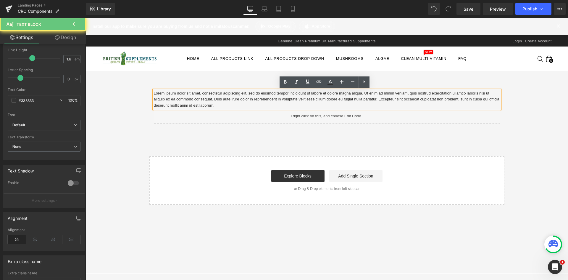
click at [216, 99] on p "Lorem ipsum dolor sit amet, consectetur adipiscing elit, sed do eiusmod tempor …" at bounding box center [327, 99] width 346 height 18
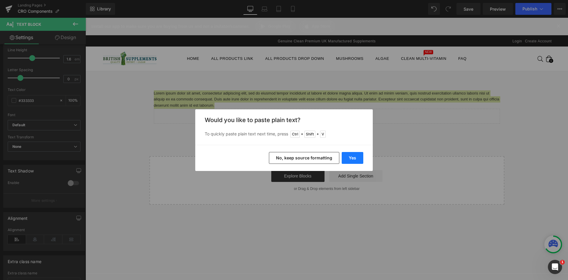
click at [361, 159] on button "Yes" at bounding box center [353, 158] width 22 height 12
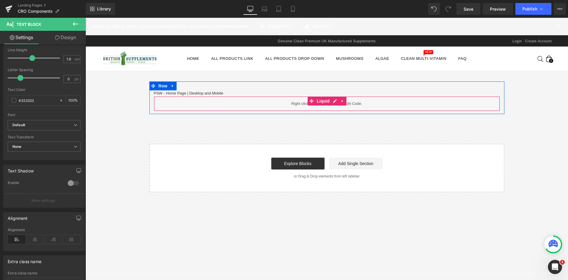
click at [207, 95] on div "PSW - Home Page | Desktop and Mobile Text Block" at bounding box center [327, 93] width 346 height 6
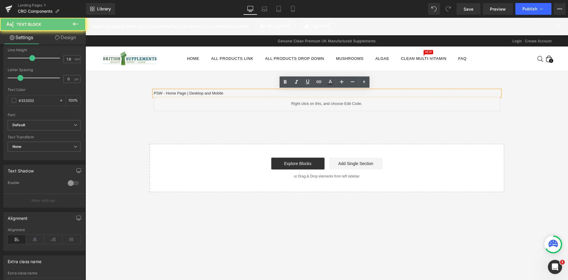
click at [220, 93] on p "PSW - Home Page | Desktop and Mobile" at bounding box center [327, 93] width 346 height 6
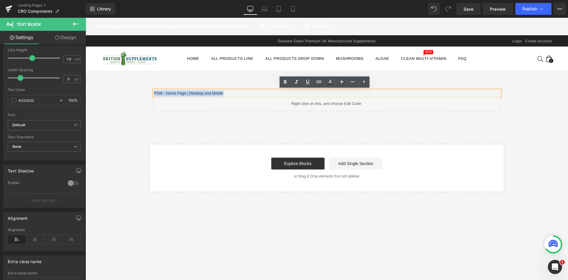
drag, startPoint x: 203, startPoint y: 94, endPoint x: 152, endPoint y: 97, distance: 51.3
click at [150, 96] on div "PSW - Home Page | Desktop and Mobile Text Block Liquid" at bounding box center [327, 100] width 355 height 21
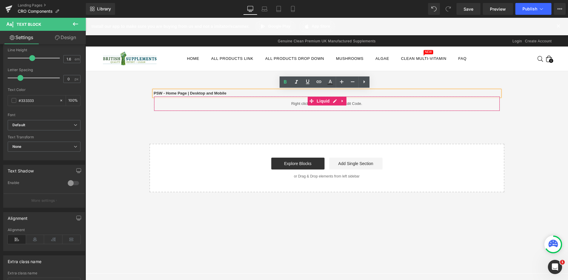
click at [218, 105] on div "Liquid" at bounding box center [327, 103] width 346 height 15
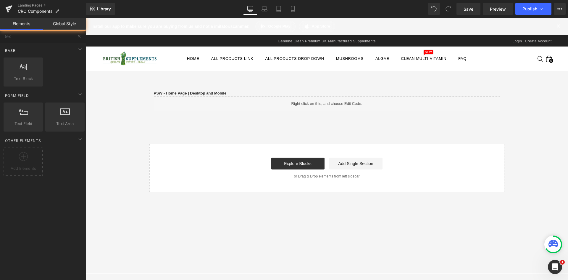
click at [239, 123] on div "PSW - Home Page | Desktop and Mobile Text Block Liquid Row Select your layout" at bounding box center [327, 136] width 483 height 111
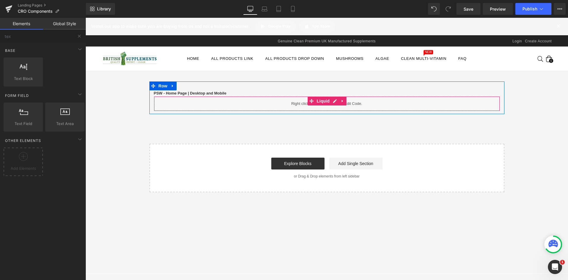
click at [255, 106] on div "Liquid" at bounding box center [327, 103] width 346 height 15
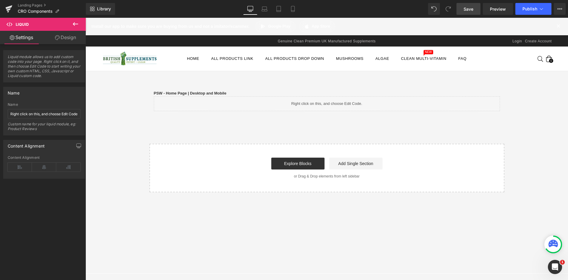
click at [461, 11] on link "Save" at bounding box center [469, 9] width 24 height 12
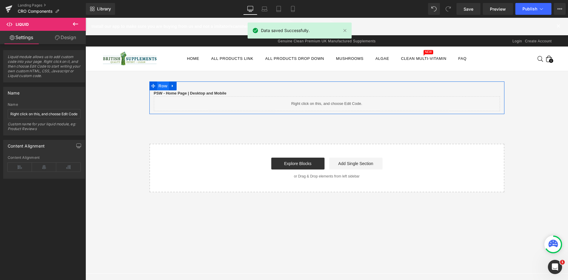
click at [162, 86] on span "Row" at bounding box center [163, 85] width 12 height 9
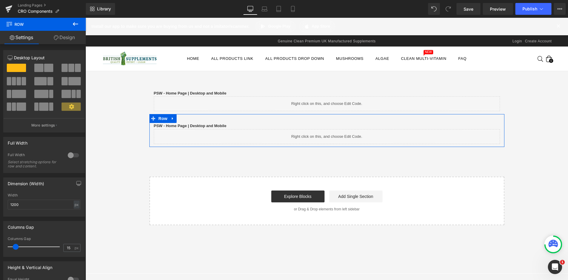
drag, startPoint x: 222, startPoint y: 126, endPoint x: 237, endPoint y: 126, distance: 14.8
click at [222, 126] on strong "PSW - Home Page | Desktop and Mobile" at bounding box center [190, 125] width 73 height 4
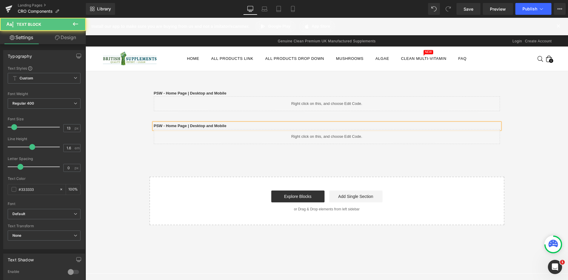
click at [237, 125] on p "PSW - Home Page | Desktop and Mobile" at bounding box center [327, 126] width 346 height 6
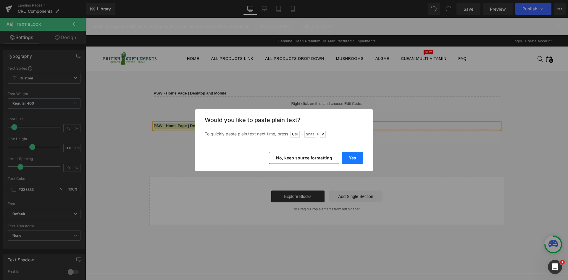
click at [351, 156] on button "Yes" at bounding box center [353, 158] width 22 height 12
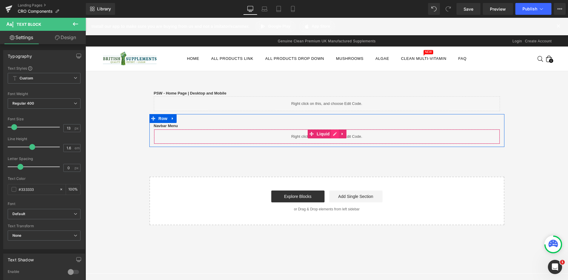
click at [331, 134] on link at bounding box center [335, 133] width 8 height 9
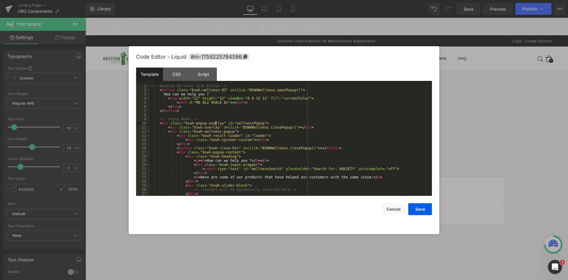
click at [217, 123] on div "<!-- Desktop Wellness Side Button --> < button class = "bswh-wellness-93" oncli…" at bounding box center [290, 144] width 280 height 120
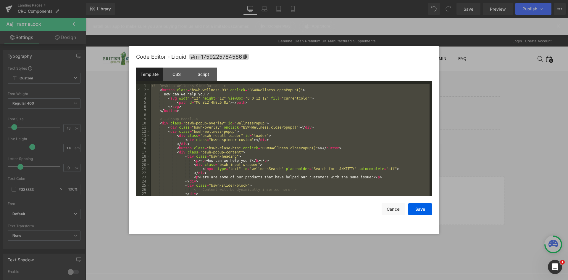
scroll to position [597, 0]
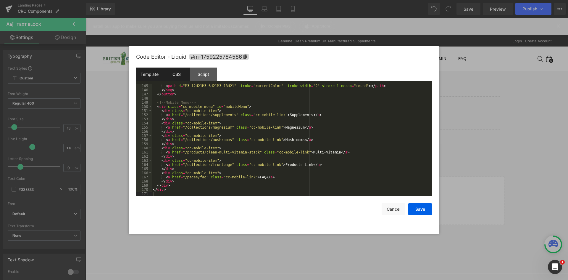
click at [181, 77] on div "CSS" at bounding box center [176, 74] width 27 height 13
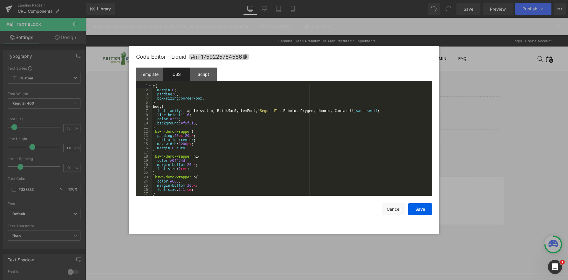
click at [195, 92] on div "* { margin : 0 ; padding : 0 ; box-sizing : border-box ; } body { font-family :…" at bounding box center [291, 144] width 278 height 120
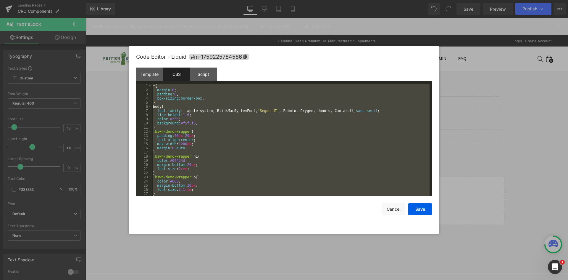
scroll to position [1073, 0]
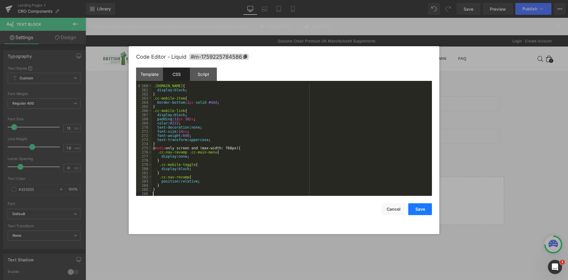
click at [423, 208] on button "Save" at bounding box center [421, 209] width 24 height 12
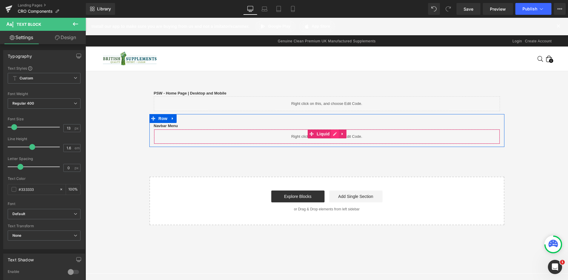
click at [333, 135] on icon at bounding box center [335, 134] width 4 height 4
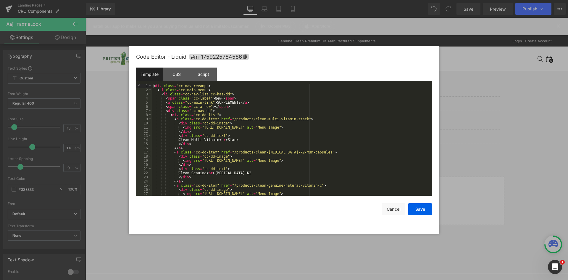
drag, startPoint x: 209, startPoint y: 76, endPoint x: 212, endPoint y: 81, distance: 5.3
click at [209, 76] on div "Script" at bounding box center [203, 74] width 27 height 13
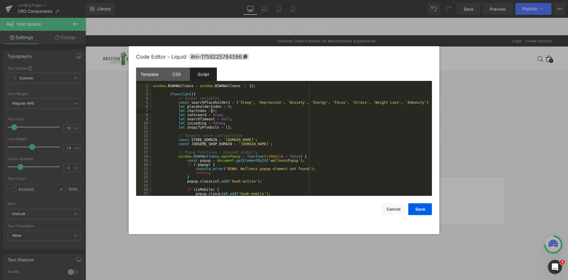
click at [250, 110] on div "window . BSWHWellness = window . BSWHWellness || { } ; ( function ( ) { // Glob…" at bounding box center [291, 144] width 278 height 120
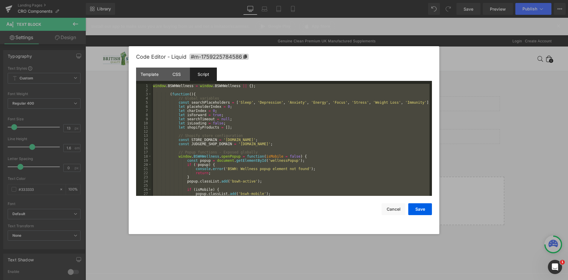
click at [268, 103] on div "window . BSWHWellness = window . BSWHWellness || { } ; ( function ( ) { // Glob…" at bounding box center [291, 140] width 278 height 112
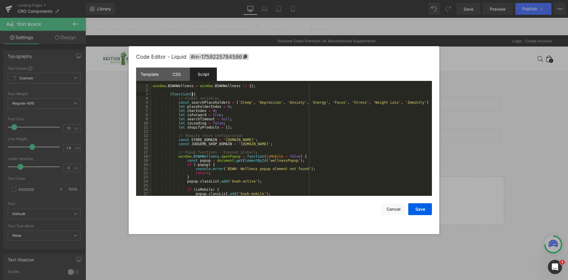
click at [283, 94] on div "window . BSWHWellness = window . BSWHWellness || { } ; ( function ( ) { // Glob…" at bounding box center [291, 144] width 278 height 120
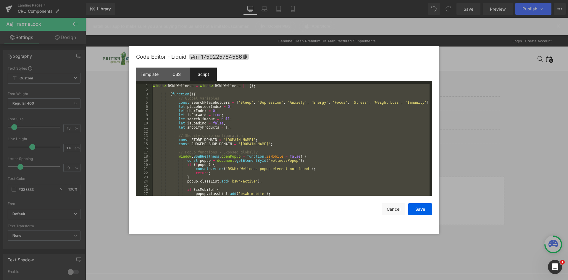
click at [210, 95] on div "window . BSWHWellness = window . BSWHWellness || { } ; ( function ( ) { // Glob…" at bounding box center [291, 140] width 278 height 112
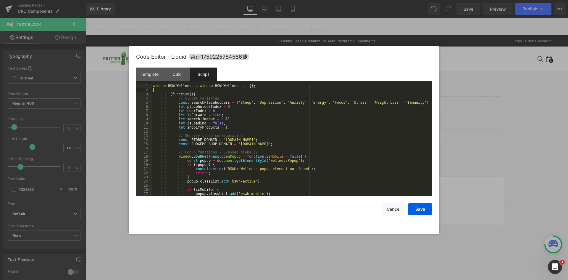
click at [232, 91] on div "window . BSWHWellness = window . BSWHWellness || { } ; ( function ( ) { // Glob…" at bounding box center [291, 144] width 278 height 120
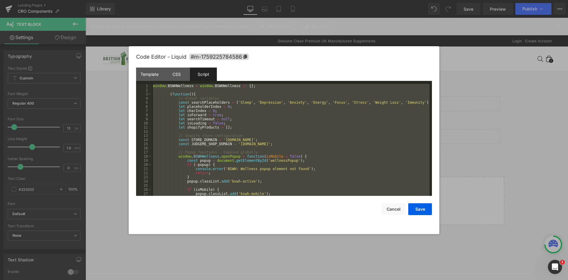
scroll to position [356, 0]
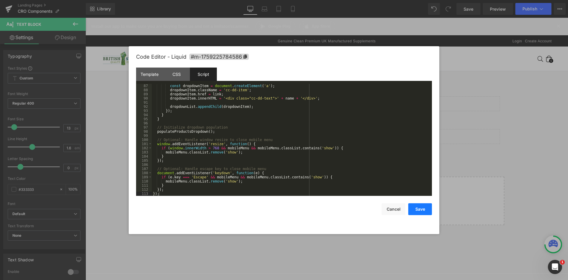
drag, startPoint x: 427, startPoint y: 207, endPoint x: 322, endPoint y: 187, distance: 106.5
click at [427, 207] on button "Save" at bounding box center [421, 209] width 24 height 12
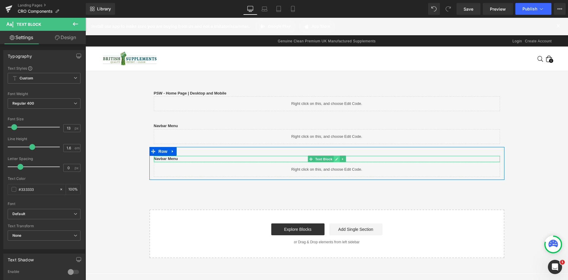
click at [334, 158] on link at bounding box center [337, 158] width 6 height 7
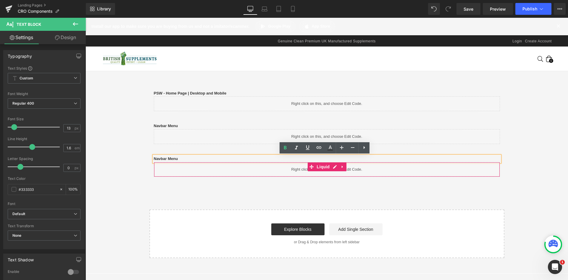
click at [341, 162] on div "Liquid" at bounding box center [327, 169] width 346 height 15
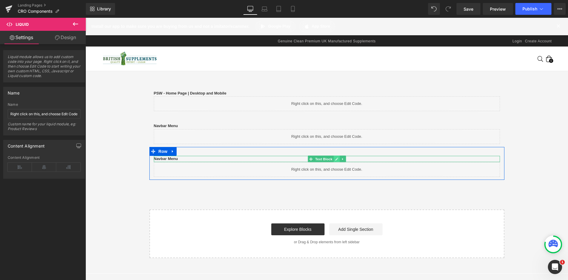
click at [337, 159] on link at bounding box center [337, 158] width 6 height 7
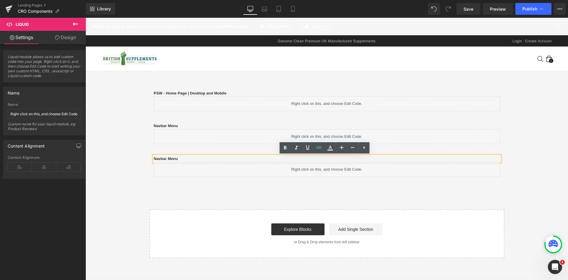
click at [224, 153] on div "Navbar Menu Text Block Liquid Row" at bounding box center [327, 163] width 355 height 33
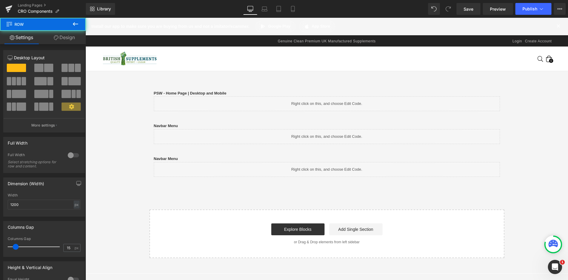
click at [86, 18] on div at bounding box center [86, 18] width 0 height 0
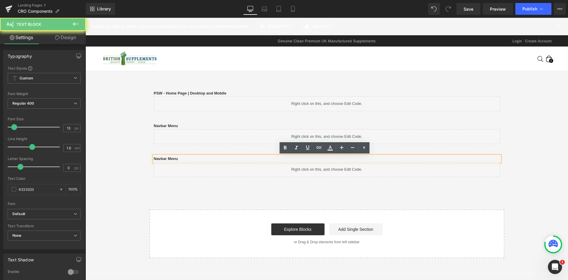
click at [192, 159] on p "Navbar Menu" at bounding box center [327, 159] width 346 height 6
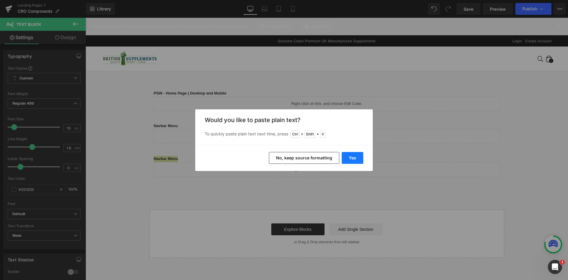
drag, startPoint x: 357, startPoint y: 161, endPoint x: 271, endPoint y: 143, distance: 87.4
click at [357, 161] on button "Yes" at bounding box center [353, 158] width 22 height 12
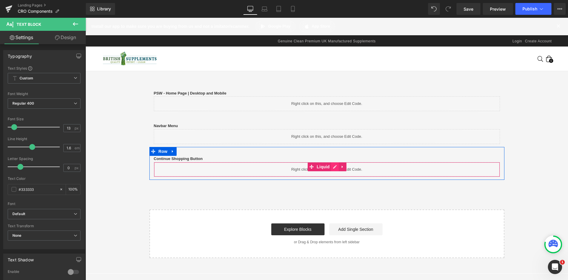
click at [333, 168] on icon at bounding box center [335, 167] width 4 height 4
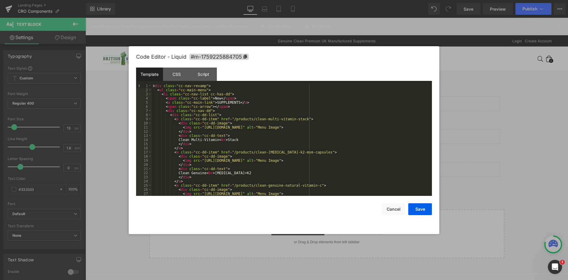
click at [197, 95] on div "< div class = "cc-nav-revamp" > < ul class = "cc-main-menu" > < li class = "cc-…" at bounding box center [291, 144] width 278 height 120
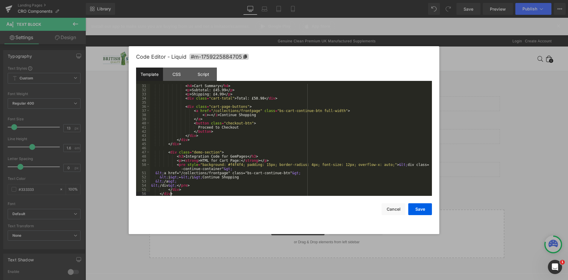
scroll to position [124, 0]
click at [178, 78] on div "CSS" at bounding box center [176, 74] width 27 height 13
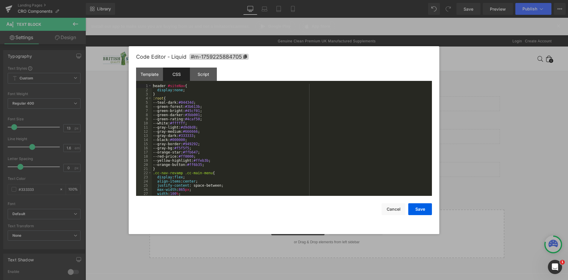
click at [218, 102] on div "header #siteNav { display : none ; } :root { --teal-dark: #04434d ; --green-for…" at bounding box center [291, 144] width 278 height 120
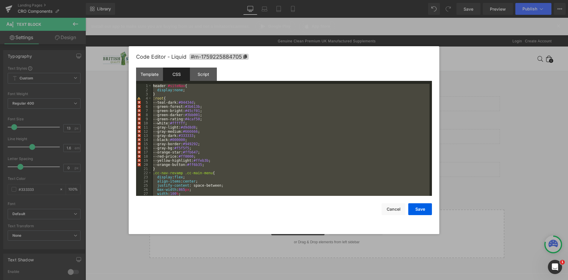
scroll to position [584, 0]
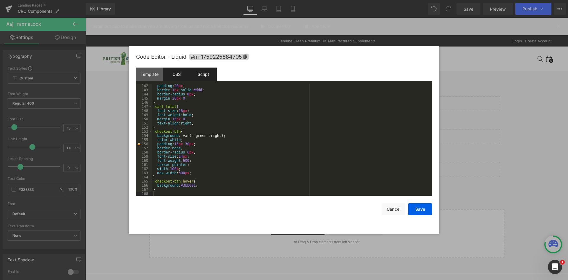
click at [207, 76] on div "Script" at bounding box center [203, 74] width 27 height 13
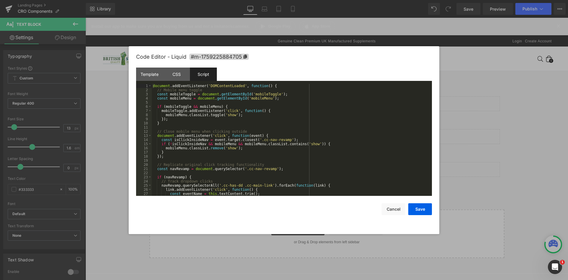
click at [229, 107] on div "document . addEventListener ( 'DOMContentLoaded' , function ( ) { // Mobile men…" at bounding box center [291, 144] width 278 height 120
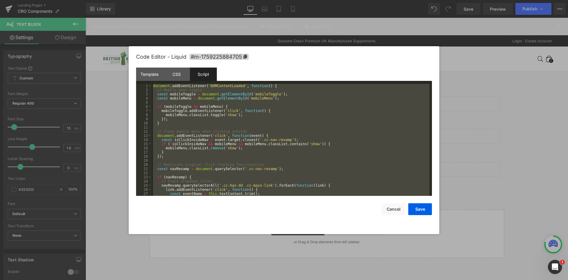
scroll to position [174, 0]
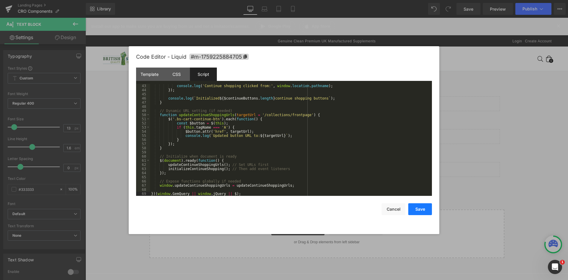
click at [420, 206] on button "Save" at bounding box center [421, 209] width 24 height 12
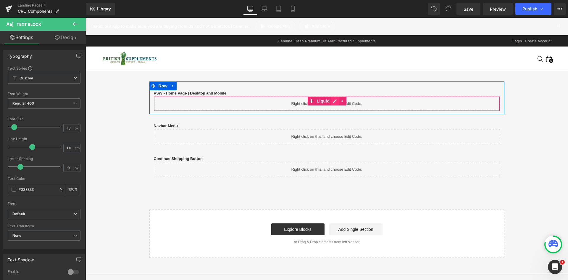
click at [333, 102] on icon at bounding box center [335, 101] width 4 height 4
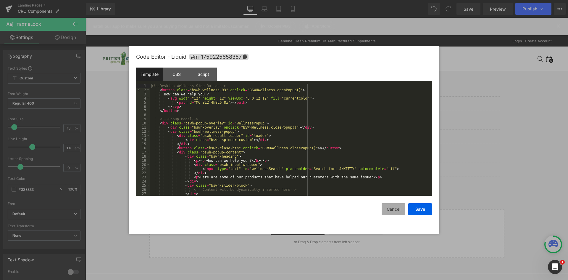
drag, startPoint x: 390, startPoint y: 205, endPoint x: 389, endPoint y: 201, distance: 4.2
click at [390, 205] on button "Cancel" at bounding box center [394, 209] width 24 height 12
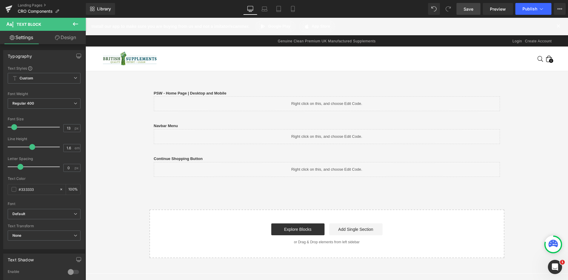
click at [463, 9] on link "Save" at bounding box center [469, 9] width 24 height 12
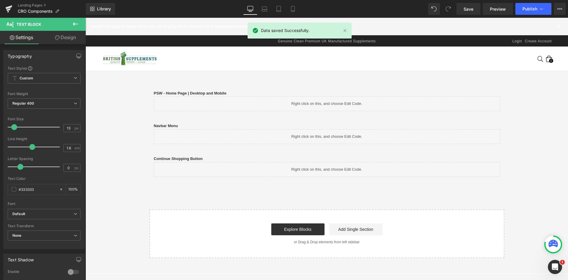
click at [391, 8] on div "Library Desktop Desktop Laptop Tablet Mobile Save Preview Publish Scheduled Vie…" at bounding box center [327, 9] width 483 height 12
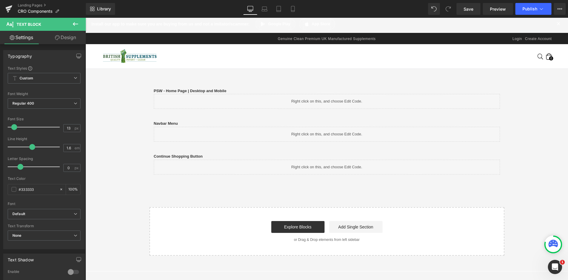
scroll to position [0, 0]
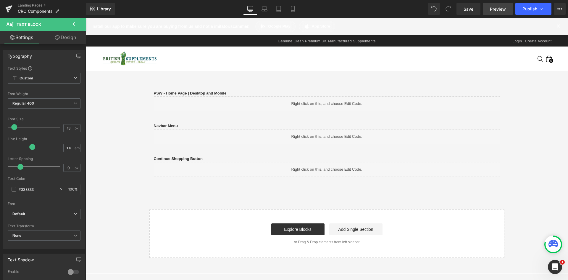
click at [498, 10] on span "Preview" at bounding box center [498, 9] width 16 height 6
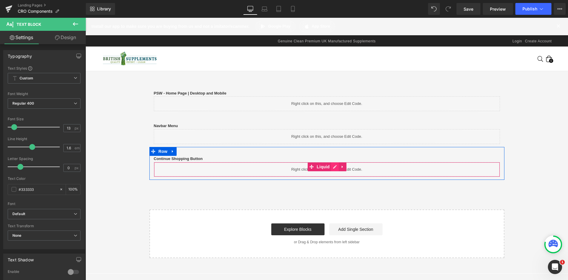
click at [333, 168] on icon at bounding box center [335, 167] width 4 height 4
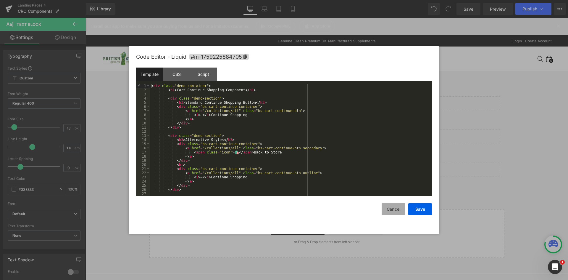
click at [399, 209] on button "Cancel" at bounding box center [394, 209] width 24 height 12
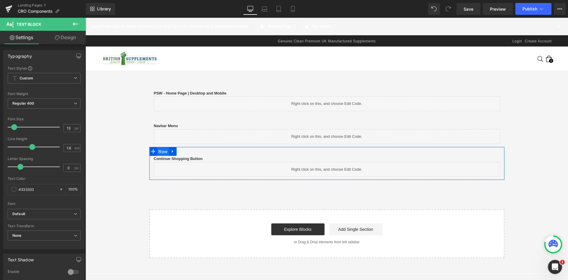
click at [164, 153] on span "Row" at bounding box center [163, 151] width 12 height 9
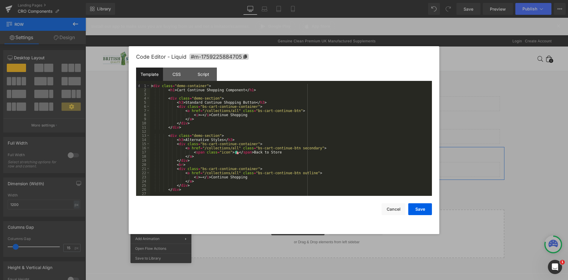
drag, startPoint x: 245, startPoint y: 148, endPoint x: 486, endPoint y: 135, distance: 241.6
click at [486, 135] on div at bounding box center [284, 140] width 568 height 280
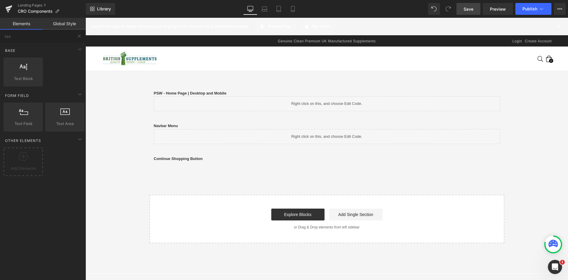
click at [465, 11] on span "Save" at bounding box center [469, 9] width 10 height 6
click at [499, 10] on span "Preview" at bounding box center [498, 9] width 16 height 6
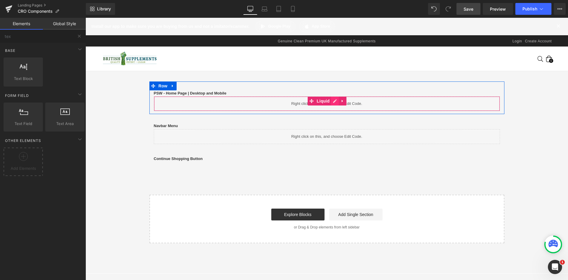
click at [332, 103] on link at bounding box center [335, 101] width 8 height 9
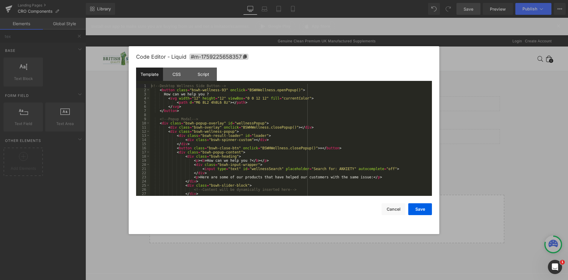
click at [189, 105] on div "<!-- Desktop Wellness Side Button --> < button class = "bswh-wellness-93" oncli…" at bounding box center [290, 144] width 280 height 120
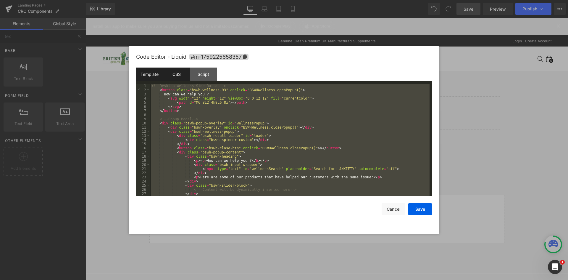
click at [175, 69] on div "CSS" at bounding box center [176, 74] width 27 height 13
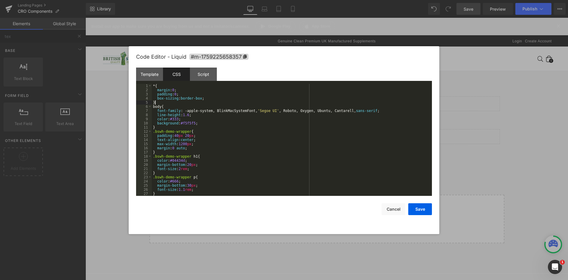
click at [190, 102] on div "* { margin : 0 ; padding : 0 ; box-sizing : border-box ; } body { font-family :…" at bounding box center [291, 144] width 278 height 120
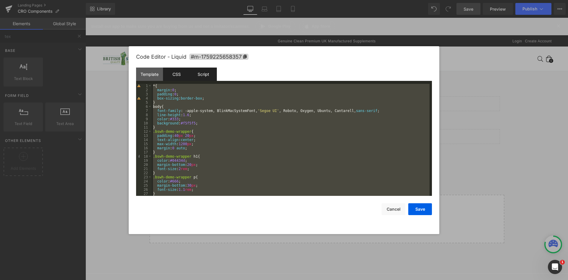
drag, startPoint x: 202, startPoint y: 83, endPoint x: 202, endPoint y: 78, distance: 4.7
click at [202, 83] on div "Template CSS Script Data" at bounding box center [284, 76] width 296 height 16
click at [203, 76] on div "Script" at bounding box center [203, 74] width 27 height 13
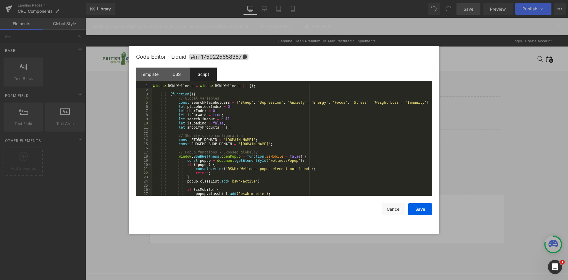
click at [224, 108] on div "window . BSWHWellness = window . BSWHWellness || { } ; ( function ( ) { // Glob…" at bounding box center [291, 144] width 278 height 120
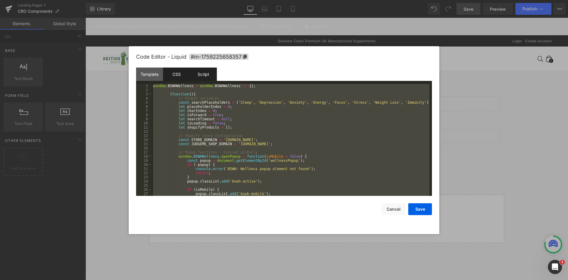
click at [178, 74] on div "CSS" at bounding box center [176, 74] width 27 height 13
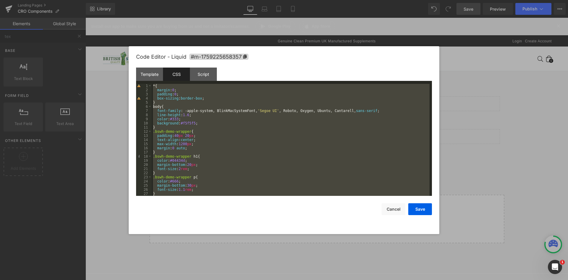
click at [203, 108] on div "* { margin : 0 ; padding : 0 ; box-sizing : border-box ; } body { font-family :…" at bounding box center [291, 140] width 278 height 112
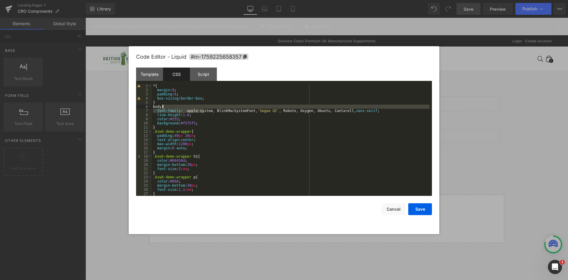
click at [239, 101] on div "* { margin : 0 ; padding : 0 ; box-sizing : border-box ; } body { font-family :…" at bounding box center [291, 144] width 278 height 120
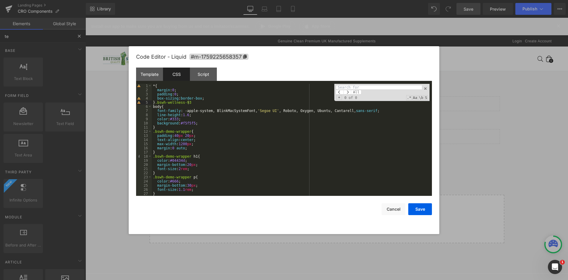
type input "te"
click at [214, 100] on div "* { margin : 0 ; padding : 0 ; box-sizing : border-box ; } .bswh-wellness-93 bo…" at bounding box center [291, 144] width 278 height 120
click at [354, 89] on input at bounding box center [379, 87] width 86 height 5
paste input ".bswh-wellness-93"
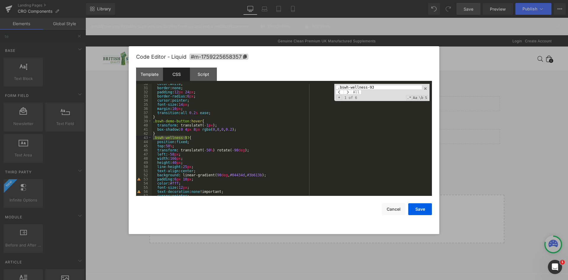
type input ".bswh-wellness-93"
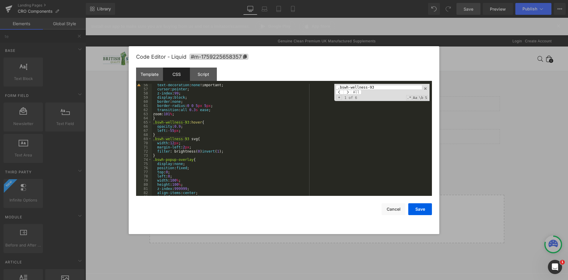
scroll to position [264, 0]
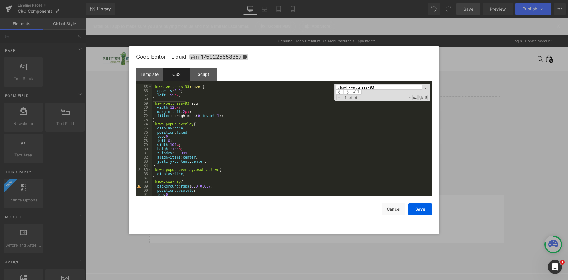
click at [221, 138] on div "} .bswh-wellness-93 :hover { opacity : 0.9 ; left : -55 px ; } .bswh-wellness-9…" at bounding box center [291, 141] width 278 height 120
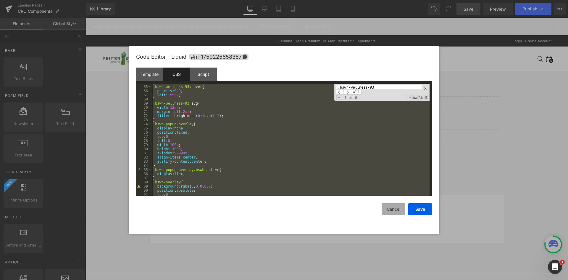
click at [390, 209] on button "Cancel" at bounding box center [394, 209] width 24 height 12
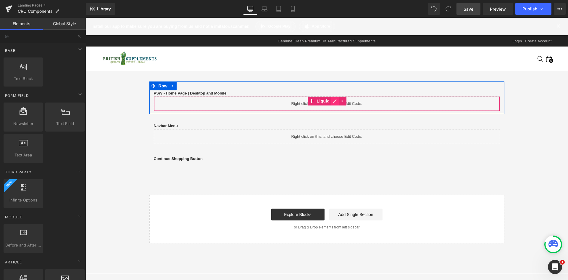
click at [331, 101] on link at bounding box center [335, 101] width 8 height 9
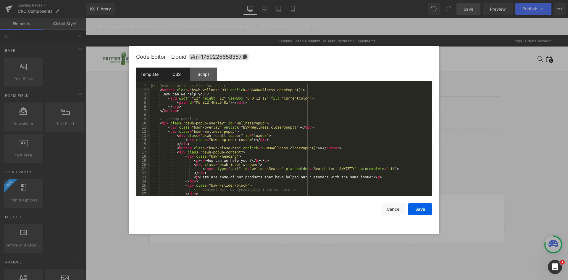
click at [182, 74] on div "CSS" at bounding box center [176, 74] width 27 height 13
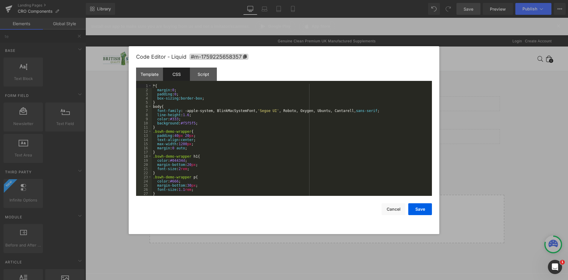
click at [204, 97] on div "* { margin : 0 ; padding : 0 ; box-sizing : border-box ; } body { font-family :…" at bounding box center [291, 144] width 278 height 120
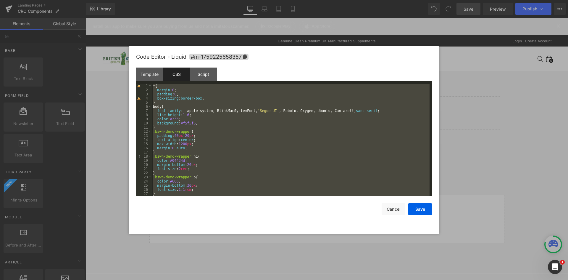
click at [197, 91] on div "* { margin : 0 ; padding : 0 ; box-sizing : border-box ; } body { font-family :…" at bounding box center [291, 140] width 278 height 112
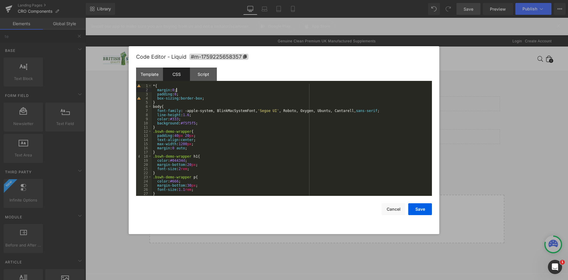
click at [269, 97] on div "* { margin : 0 ; padding : 0 ; box-sizing : border-box ; } body { font-family :…" at bounding box center [291, 144] width 278 height 120
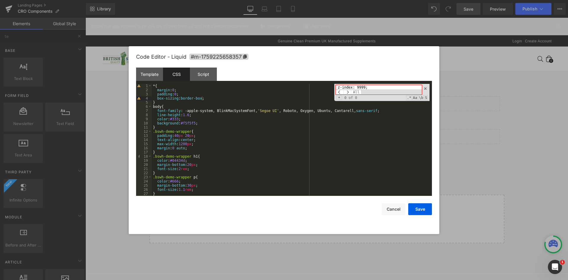
click at [339, 88] on input "z-index: 9999;" at bounding box center [379, 87] width 86 height 5
drag, startPoint x: 364, startPoint y: 86, endPoint x: 368, endPoint y: 86, distance: 3.9
click at [364, 86] on input "z-index: 9999;" at bounding box center [379, 87] width 86 height 5
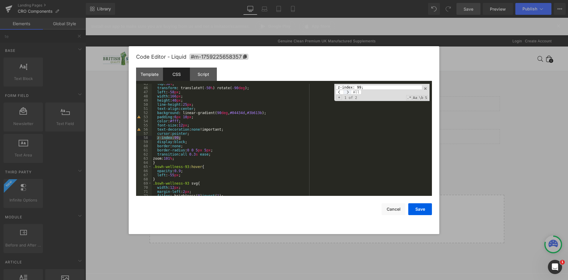
click at [349, 92] on span at bounding box center [348, 92] width 8 height 5
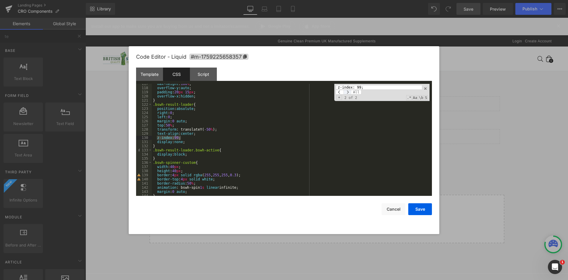
click at [349, 92] on span at bounding box center [348, 92] width 8 height 5
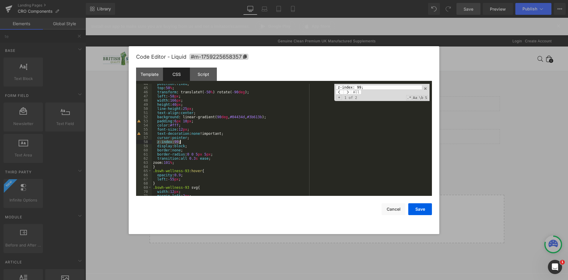
click at [180, 143] on div "position : fixed ; top : 50 % ; transform : translateY( -50 % ) rotate( -90 deg…" at bounding box center [291, 140] width 278 height 112
click at [176, 142] on div "position : fixed ; top : 50 % ; transform : translateY( -50 % ) rotate( -90 deg…" at bounding box center [291, 142] width 278 height 120
click at [350, 92] on span at bounding box center [348, 92] width 8 height 5
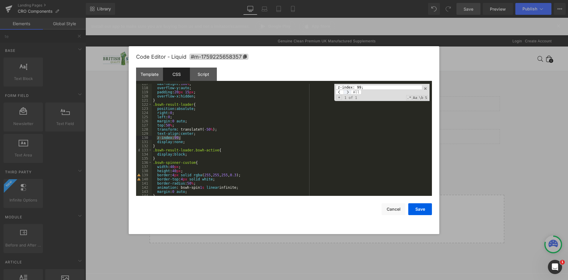
scroll to position [483, 0]
click at [350, 92] on span at bounding box center [348, 92] width 8 height 5
click at [175, 138] on div "max-height : 100 % ; overflow-y : auto ; padding : 20 px 15 px ; overflow-x : h…" at bounding box center [291, 140] width 278 height 112
click at [175, 138] on div "max-height : 100 % ; overflow-y : auto ; padding : 20 px 15 px ; overflow-x : h…" at bounding box center [291, 142] width 278 height 120
click at [361, 87] on input "z-index: 99;" at bounding box center [379, 87] width 86 height 5
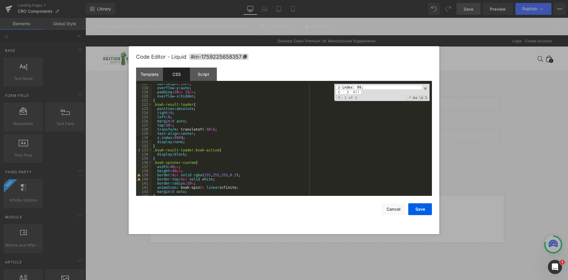
paste input ".bswh-popup-overlay"
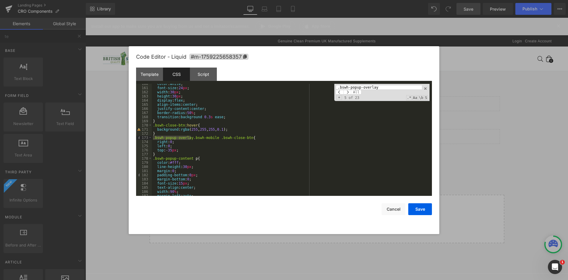
scroll to position [661, 0]
paste input "{"
click at [361, 86] on input ".bswh-popup-overlay {" at bounding box center [379, 87] width 86 height 5
paste input "{ display: none;"
paste input "z-index:"
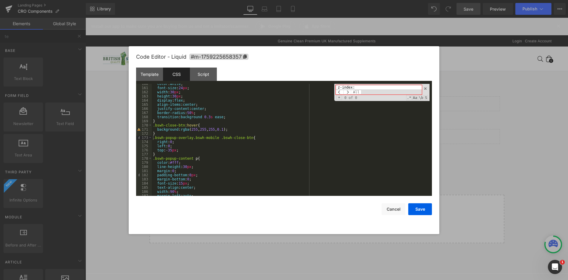
click at [341, 89] on input "z-index:" at bounding box center [379, 87] width 86 height 5
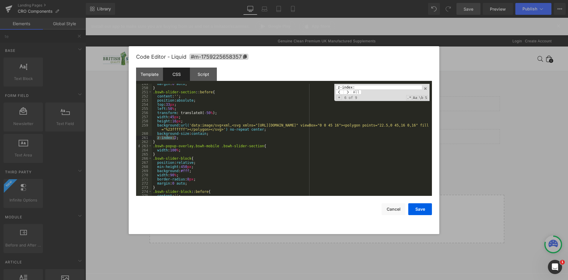
scroll to position [1030, 0]
click at [349, 92] on span at bounding box center [348, 92] width 8 height 5
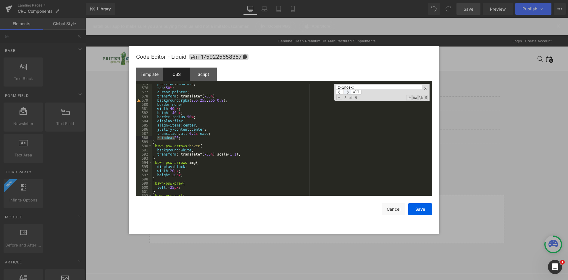
click at [349, 92] on span at bounding box center [348, 92] width 8 height 5
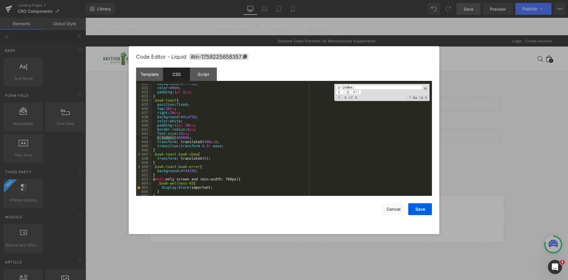
click at [350, 92] on span at bounding box center [348, 92] width 8 height 5
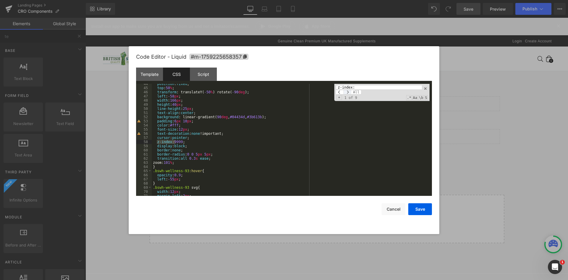
scroll to position [180, 0]
click at [365, 86] on input "z-index:" at bounding box center [379, 87] width 86 height 5
paste input ".bswh-popup-overlay"
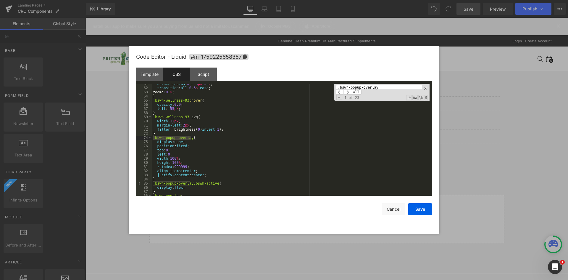
click at [339, 89] on input ".bswh-popup-overlay" at bounding box center [379, 87] width 86 height 5
click at [210, 175] on div "border-radius : 0 0 5 px 5 px ; transition : all 0.3 s ease ; zoom: 101 % ; } .…" at bounding box center [291, 142] width 278 height 120
click at [158, 142] on div "border-radius : 0 0 5 px 5 px ; transition : all 0.3 s ease ; zoom: 101 % ; } .…" at bounding box center [291, 142] width 278 height 120
click at [158, 143] on div "border-radius : 0 0 5 px 5 px ; transition : all 0.3 s ease ; zoom: 101 % ; } .…" at bounding box center [291, 142] width 278 height 120
click at [204, 173] on div "border-radius : 0 0 5 px 5 px ; transition : all 0.3 s ease ; zoom: 101 % ; } .…" at bounding box center [291, 142] width 278 height 120
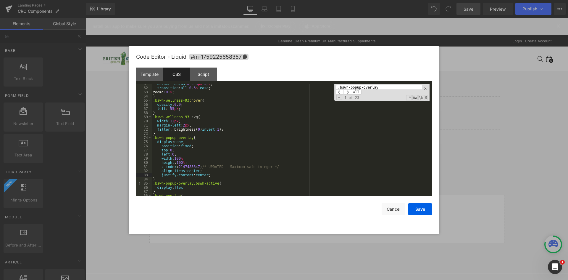
click at [202, 167] on div "border-radius : 0 0 5 px 5 px ; transition : all 0.3 s ease ; zoom: 101 % ; } .…" at bounding box center [291, 142] width 278 height 120
click at [274, 166] on div "border-radius : 0 0 5 px 5 px ; transition : all 0.3 s ease ; zoom: 101 % ; } .…" at bounding box center [291, 142] width 278 height 120
click at [390, 84] on div ".bswh-popup-overlay All Replace All + 1 of 23 .* Aa \b S" at bounding box center [382, 92] width 95 height 17
paste input "overlay{"
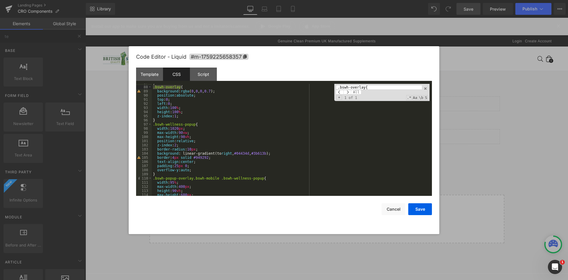
scroll to position [359, 0]
click at [157, 134] on div "} .bswh-overlay { background : rgba ( 0 , 0 , 0 , 0.7 ); position : absolute ; …" at bounding box center [291, 141] width 278 height 120
click at [157, 91] on div "} .bswh-overlay { background : rgba ( 0 , 0 , 0 , 0.7 ); position : absolute ; …" at bounding box center [291, 141] width 278 height 120
click at [179, 116] on div "} .bswh-overlay { background : rgba ( 0 , 0 , 0 , 0.7 ); position : absolute ; …" at bounding box center [291, 141] width 278 height 120
click at [357, 88] on input ".bswh-overlay{" at bounding box center [379, 87] width 86 height 5
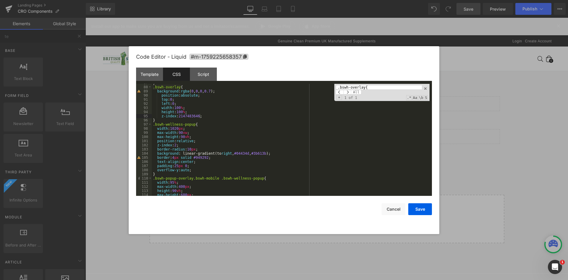
paste input "wellness-popup"
click at [351, 91] on span at bounding box center [348, 92] width 8 height 5
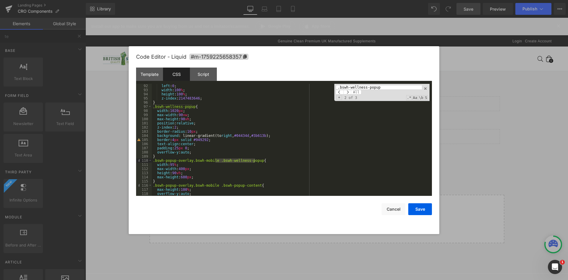
scroll to position [395, 0]
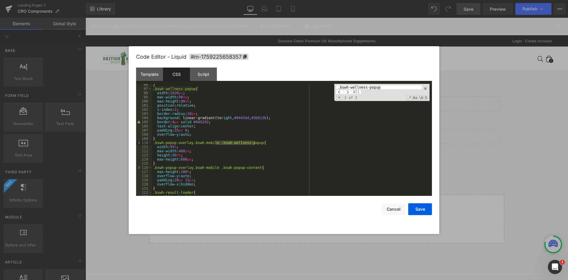
click at [156, 94] on div "} .bswh-wellness-popup { width : 1020 px ; max-width : 90 vw ; max-height : 90 …" at bounding box center [291, 143] width 278 height 120
click at [190, 135] on div "} .bswh-wellness-popup { width : 1020 px ; max-width : 90 vw ; max-height : 90 …" at bounding box center [291, 143] width 278 height 120
drag, startPoint x: 202, startPoint y: 109, endPoint x: 228, endPoint y: 110, distance: 26.4
click at [228, 110] on div "} .bswh-wellness-popup { width : 1020 px ; max-width : 90 vw ; max-height : 90 …" at bounding box center [291, 143] width 278 height 120
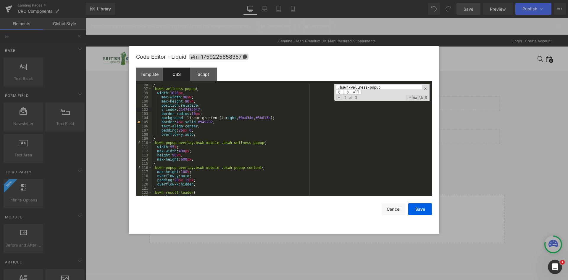
click at [352, 89] on input ".bswh-wellness-popup" at bounding box center [379, 87] width 86 height 5
paste input "toast"
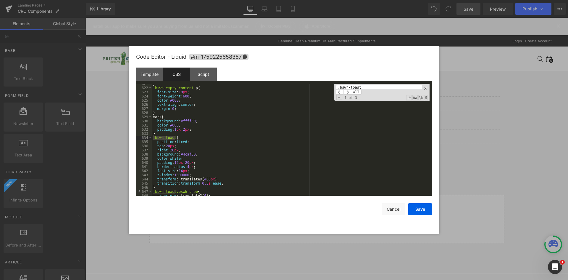
click at [339, 89] on input ".bswh-toast" at bounding box center [379, 87] width 86 height 5
type input ".bswh-toast"
click at [351, 92] on span at bounding box center [348, 92] width 8 height 5
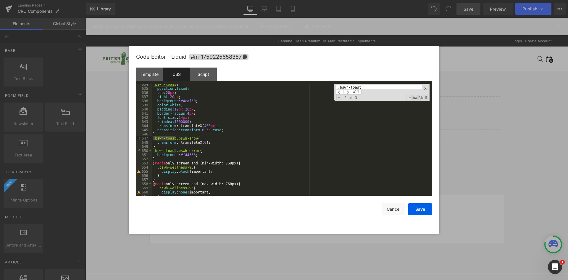
scroll to position [2616, 0]
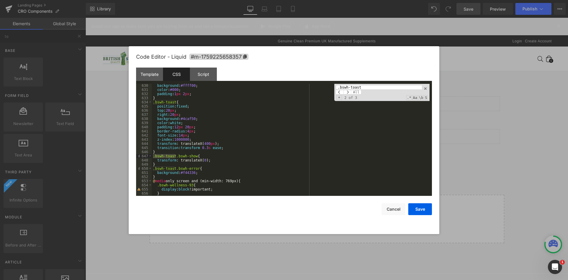
click at [157, 106] on div "background : #ffff00 ; color : #000 ; padding : 1 px 2 px ; } .bswh-toast { pos…" at bounding box center [291, 143] width 278 height 120
click at [221, 147] on div "background : #ffff00 ; color : #000 ; padding : 1 px 2 px ; } .bswh-toast { pos…" at bounding box center [291, 143] width 278 height 120
drag, startPoint x: 202, startPoint y: 139, endPoint x: 231, endPoint y: 139, distance: 29.3
click at [231, 139] on div "background : #ffff00 ; color : #000 ; padding : 1 px 2 px ; } .bswh-toast { pos…" at bounding box center [291, 143] width 278 height 120
click at [279, 156] on div "background : #ffff00 ; color : #000 ; padding : 1 px 2 px ; } .bswh-toast { pos…" at bounding box center [291, 143] width 278 height 120
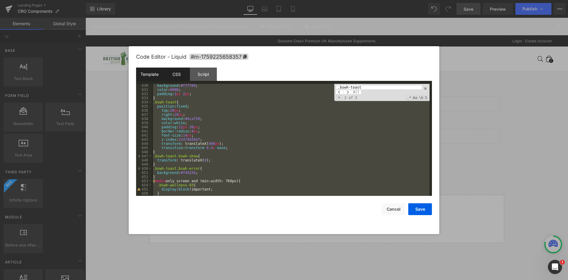
click at [152, 74] on div "Template" at bounding box center [149, 74] width 27 height 13
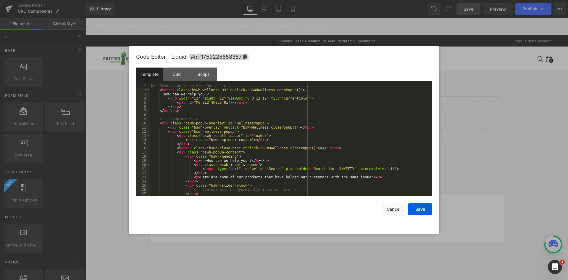
click at [210, 92] on div "<!-- Desktop Wellness Side Button --> < button class = "bswh-wellness-93" oncli…" at bounding box center [290, 144] width 280 height 120
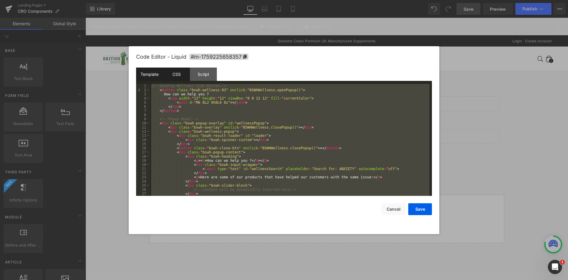
click at [173, 76] on div "CSS" at bounding box center [176, 74] width 27 height 13
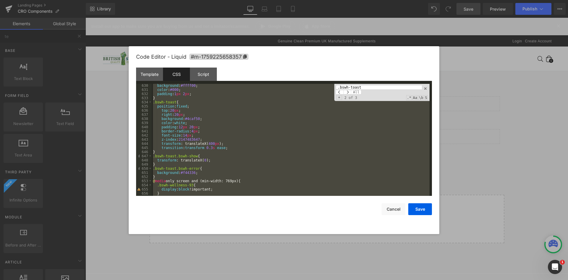
click at [191, 90] on div "background : #ffff00 ; color : #000 ; padding : 1 px 2 px ; } .bswh-toast { pos…" at bounding box center [291, 140] width 278 height 112
click at [201, 74] on div "Script" at bounding box center [203, 74] width 27 height 13
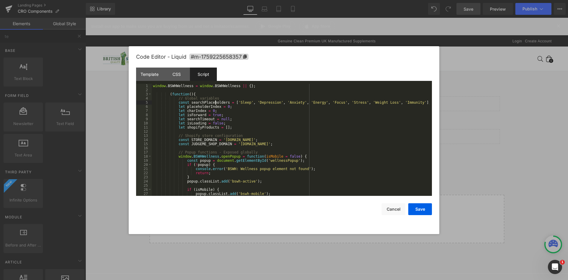
click at [216, 103] on div "window . BSWHWellness = window . BSWHWellness || { } ; ( function ( ) { // Glob…" at bounding box center [291, 144] width 278 height 120
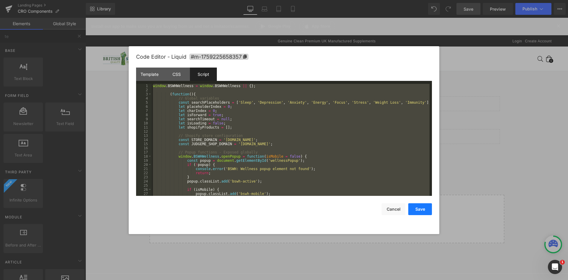
click at [411, 207] on button "Save" at bounding box center [421, 209] width 24 height 12
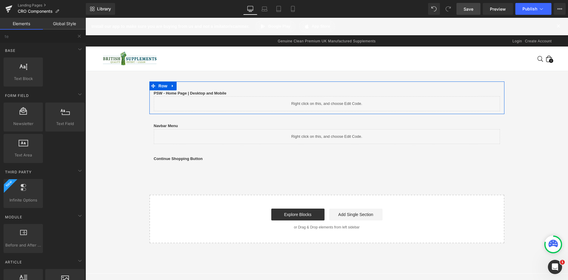
click at [332, 102] on icon at bounding box center [333, 101] width 3 height 4
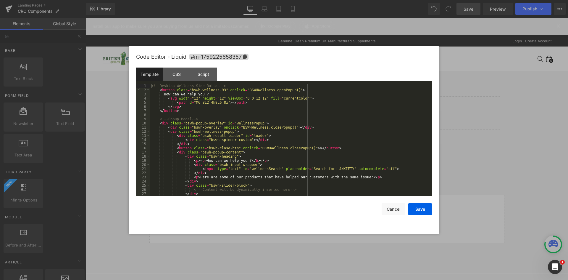
click at [207, 89] on div "<!-- Desktop Wellness Side Button --> < button class = "bswh-wellness-93" oncli…" at bounding box center [290, 144] width 280 height 120
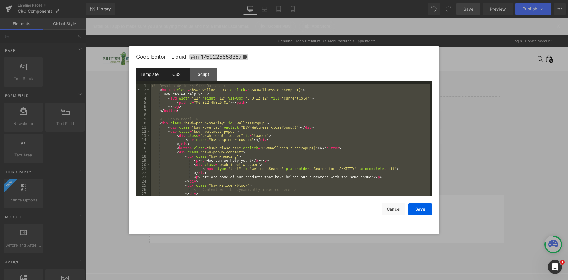
drag, startPoint x: 173, startPoint y: 76, endPoint x: 184, endPoint y: 83, distance: 13.2
click at [174, 76] on div "CSS" at bounding box center [176, 74] width 27 height 13
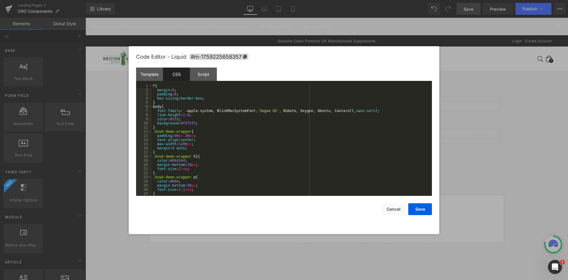
click at [232, 93] on div "* { margin : 0 ; padding : 0 ; box-sizing : border-box ; } body { font-family :…" at bounding box center [291, 144] width 278 height 120
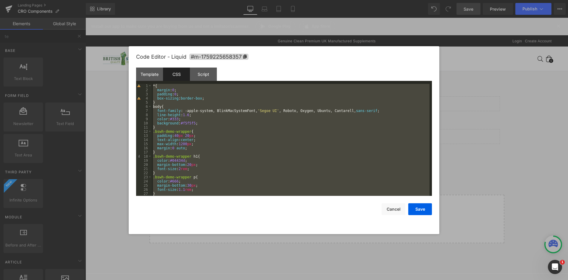
scroll to position [2785, 0]
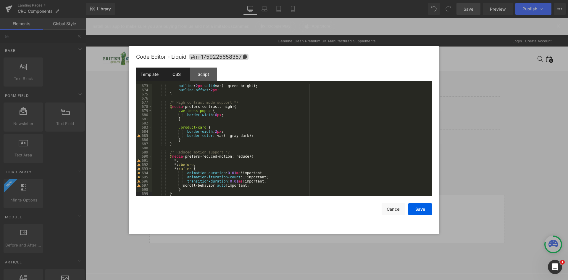
click at [152, 74] on div "Template" at bounding box center [149, 74] width 27 height 13
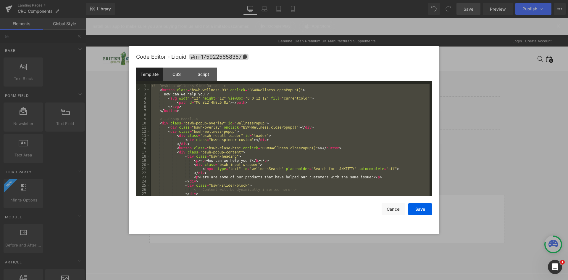
click at [218, 97] on div "<!-- Desktop Wellness Side Button --> < button class = "bswh-wellness-93" oncli…" at bounding box center [290, 140] width 280 height 112
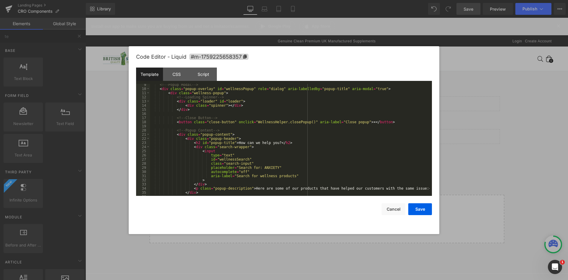
scroll to position [0, 0]
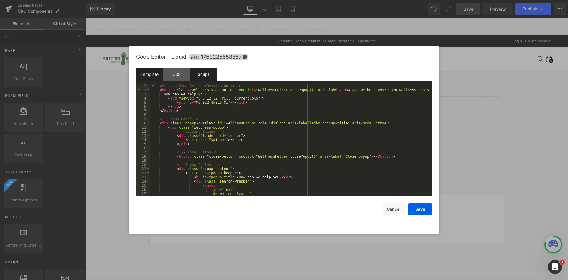
click at [198, 72] on div "Script" at bounding box center [203, 74] width 27 height 13
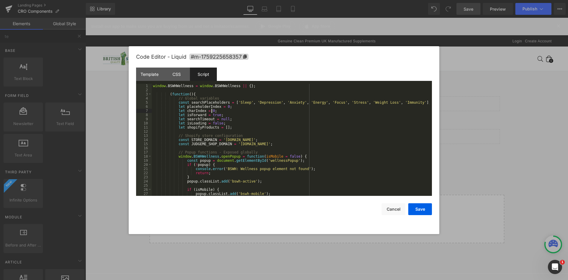
click at [255, 110] on div "window . BSWHWellness = window . BSWHWellness || { } ; ( function ( ) { // Glob…" at bounding box center [291, 144] width 278 height 120
click at [257, 99] on div "window . BSWHWellness = window . BSWHWellness || { } ; ( function ( ) { // Glob…" at bounding box center [291, 144] width 278 height 120
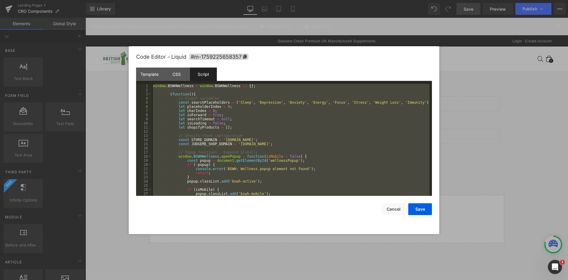
scroll to position [1691, 0]
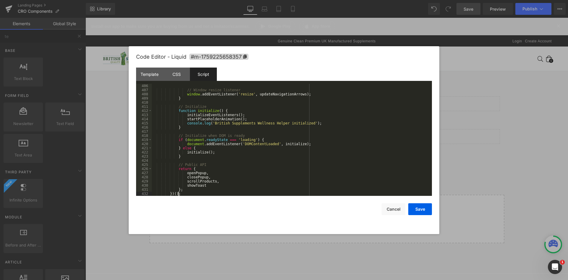
click at [292, 136] on div "// Window resize listener window . addEventListener ( 'resize' , updateNavigati…" at bounding box center [291, 144] width 278 height 120
click at [416, 208] on button "Save" at bounding box center [421, 209] width 24 height 12
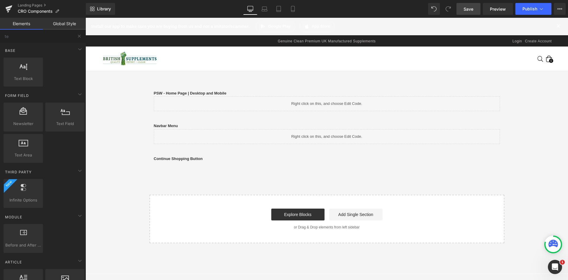
click at [472, 14] on link "Save" at bounding box center [469, 9] width 24 height 12
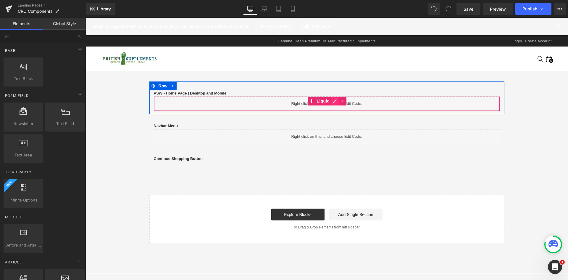
click at [333, 102] on icon at bounding box center [335, 101] width 4 height 4
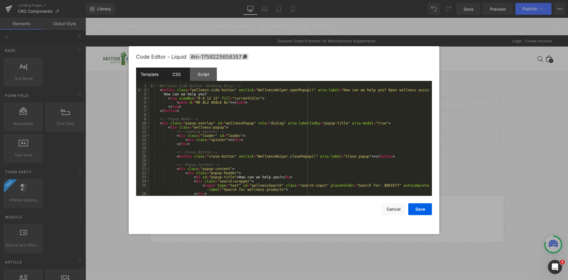
click at [179, 76] on div "CSS" at bounding box center [176, 74] width 27 height 13
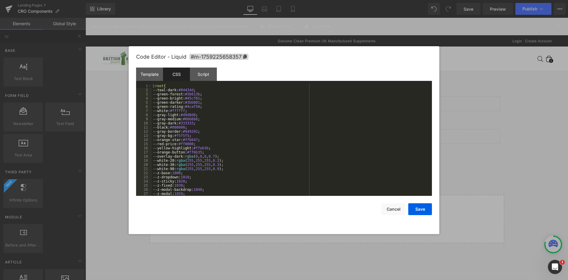
click at [215, 92] on div ":root { --teal-dark: #04434d ; --green-forest: #3b613b ; --green-bright: #45cf0…" at bounding box center [291, 144] width 278 height 120
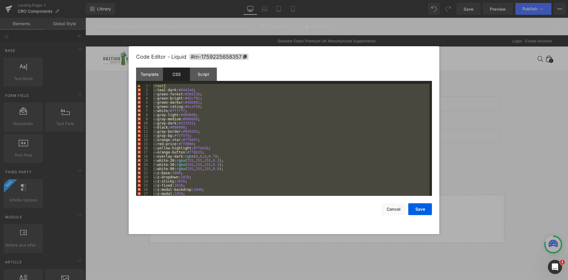
scroll to position [2785, 0]
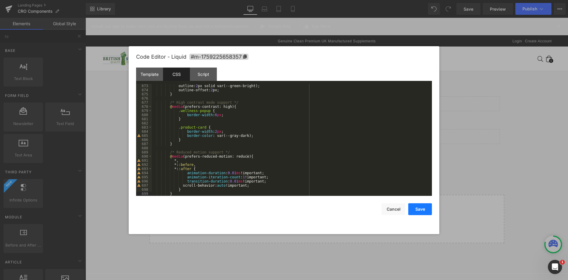
click at [427, 205] on button "Save" at bounding box center [421, 209] width 24 height 12
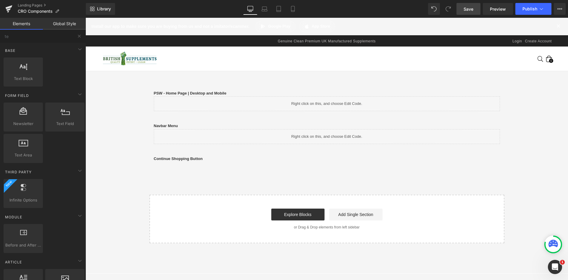
click at [472, 10] on span "Save" at bounding box center [469, 9] width 10 height 6
